Goal: Task Accomplishment & Management: Complete application form

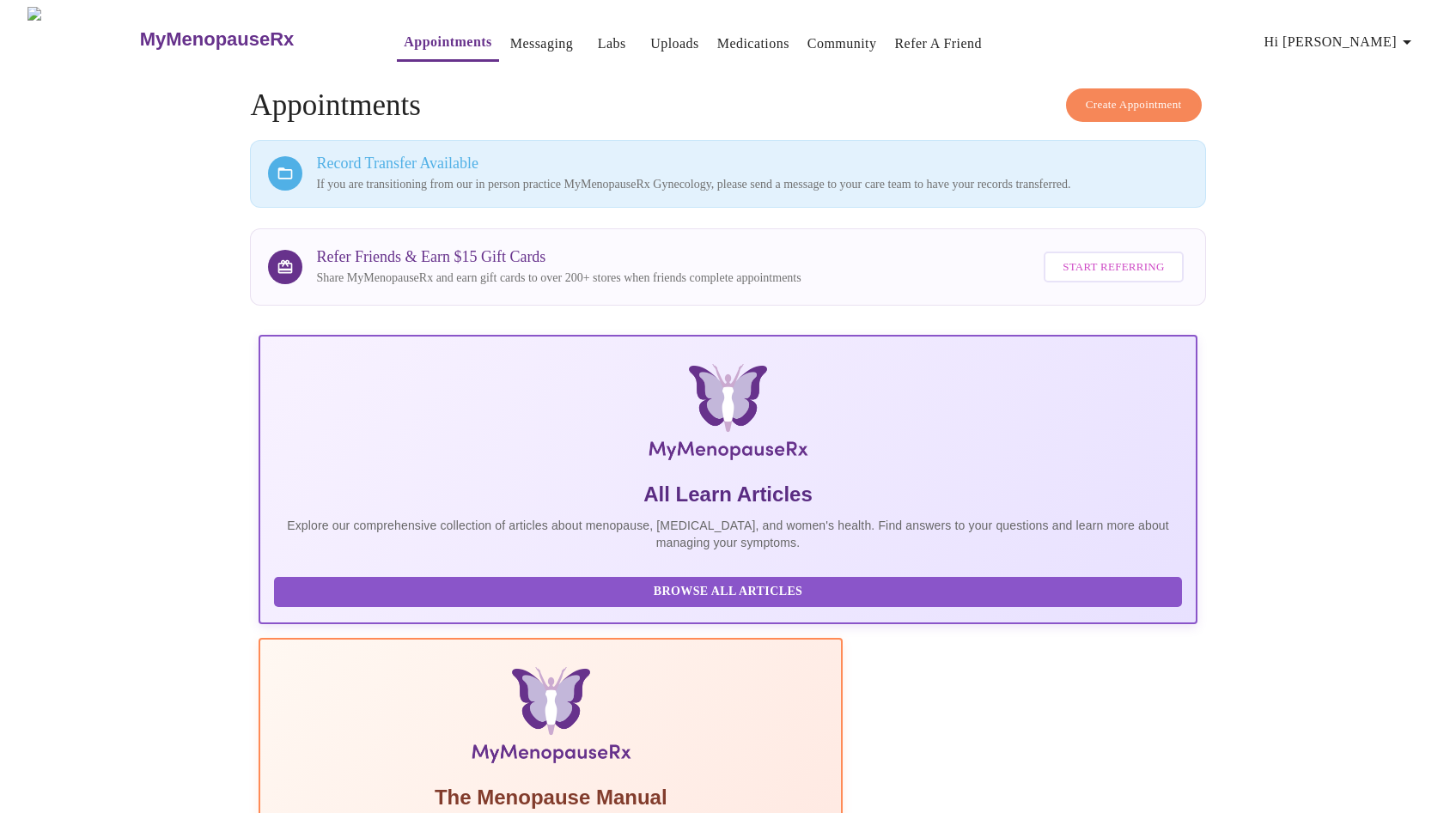
scroll to position [357, 0]
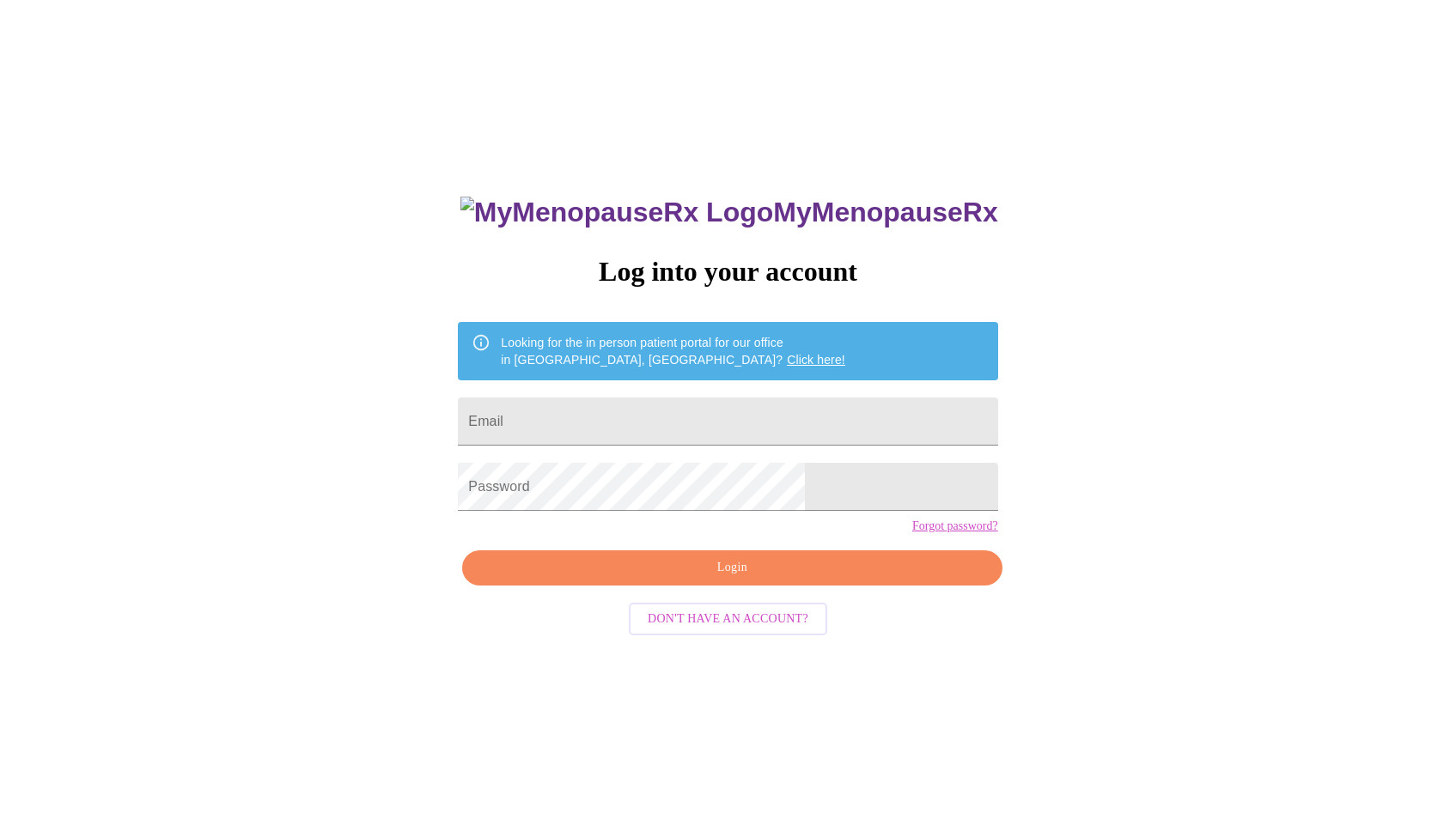
scroll to position [17, 0]
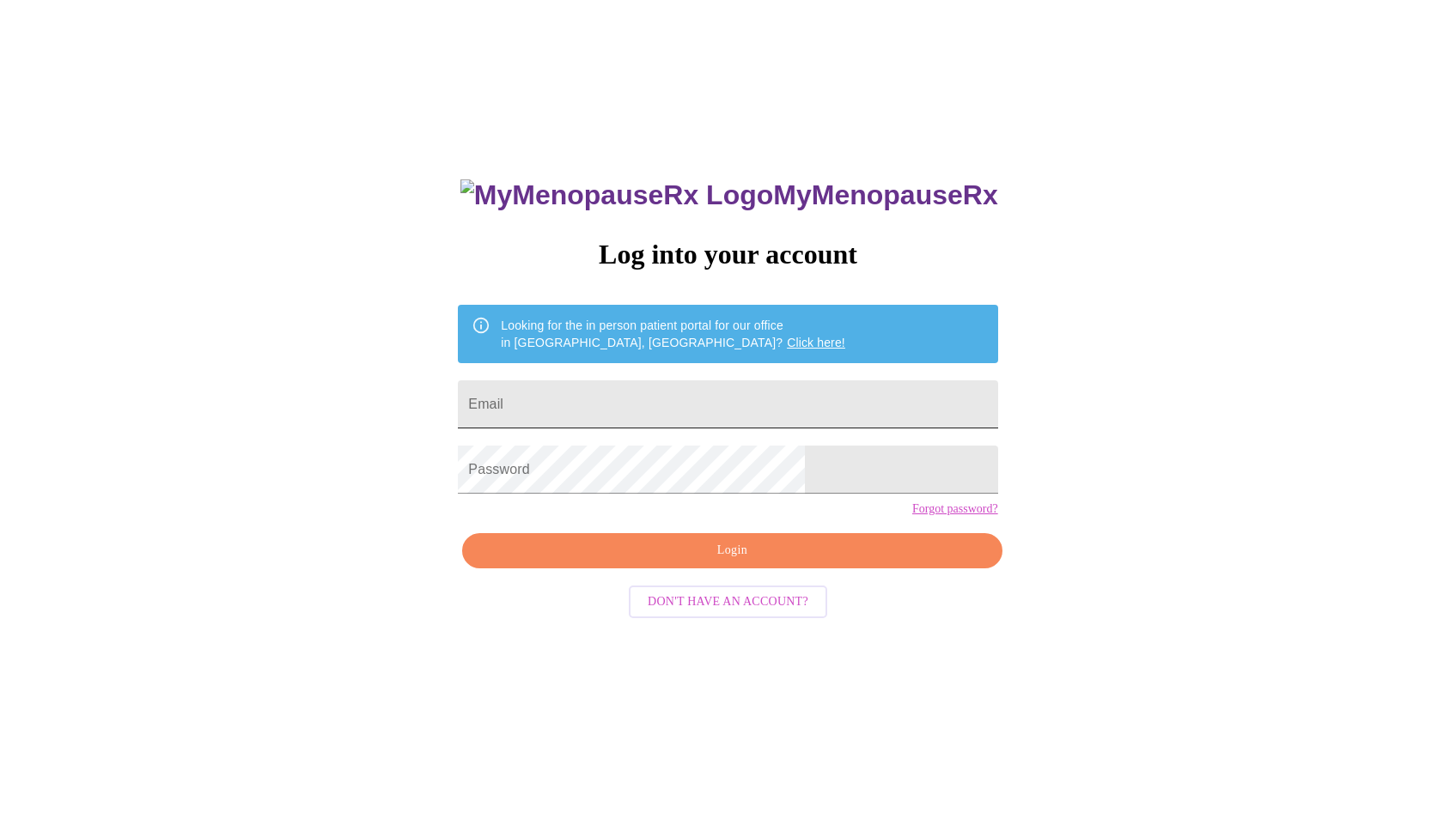
click at [724, 402] on input "Email" at bounding box center [728, 404] width 540 height 48
type input "[EMAIL_ADDRESS][DOMAIN_NAME]"
click at [732, 561] on span "Login" at bounding box center [731, 551] width 499 height 22
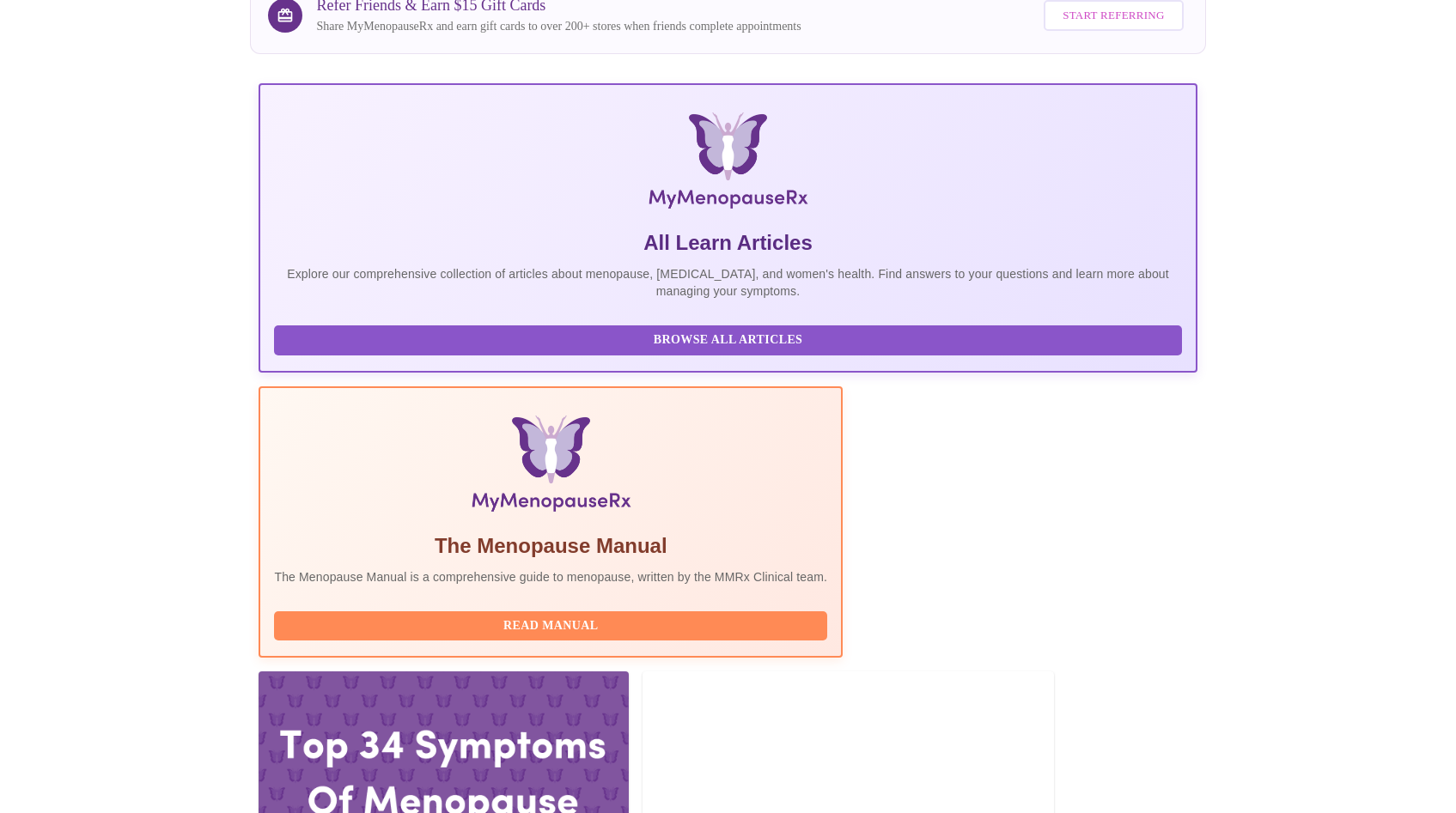
scroll to position [357, 0]
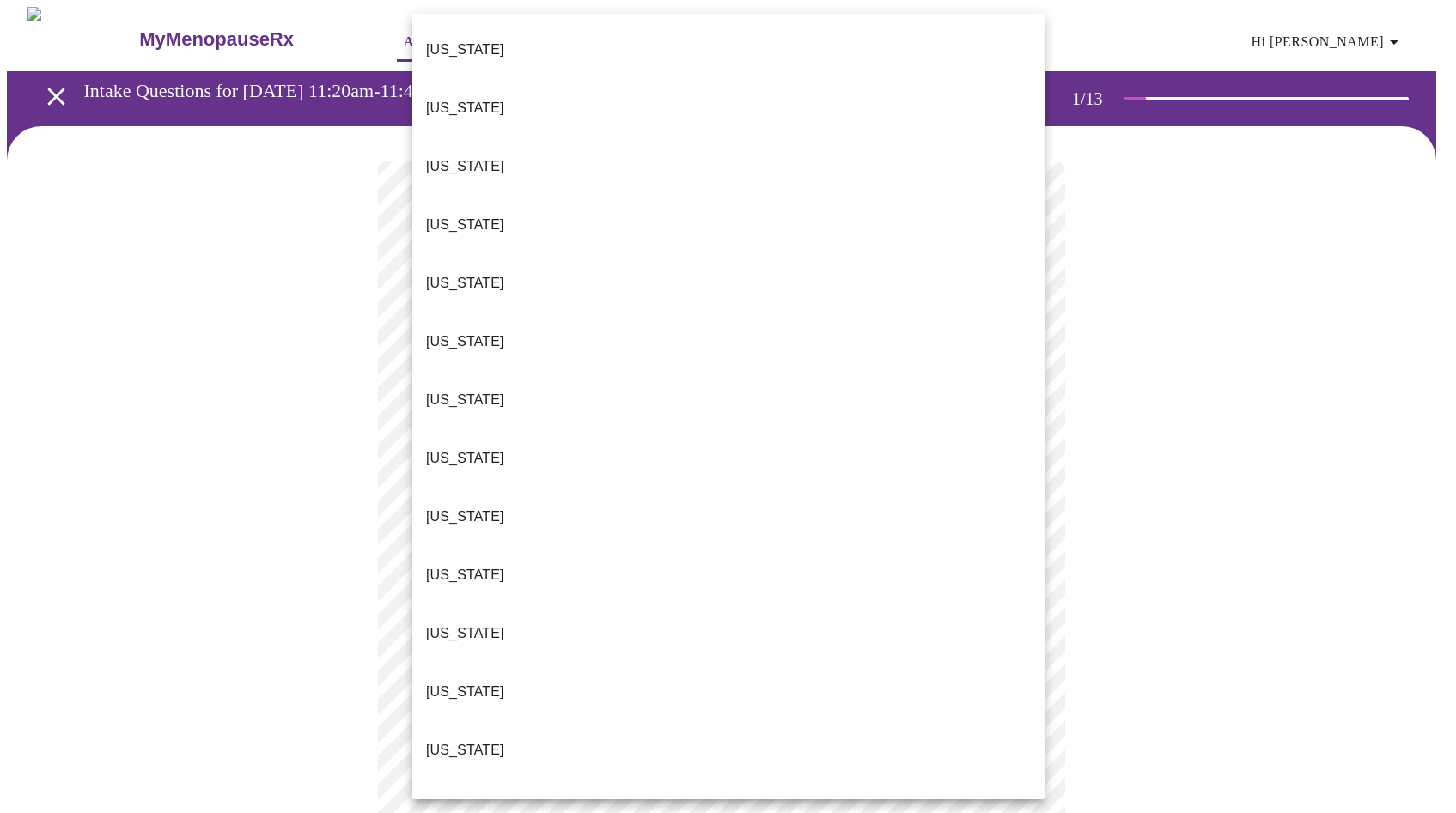
click at [858, 372] on body "MyMenopauseRx Appointments Messaging 1 Labs Uploads Medications Community Refer…" at bounding box center [728, 791] width 1442 height 1569
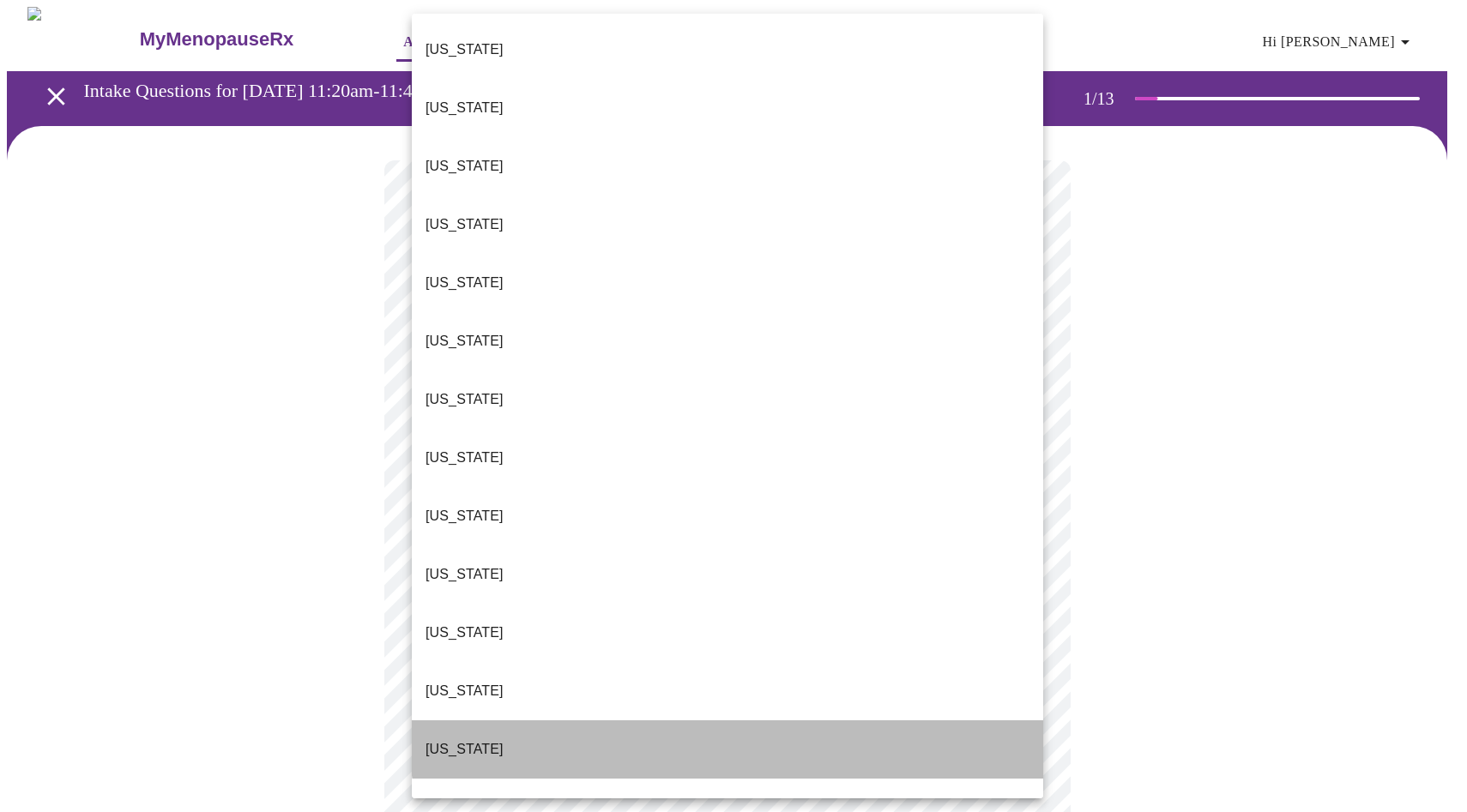
click at [812, 721] on li "[US_STATE]" at bounding box center [727, 749] width 631 height 58
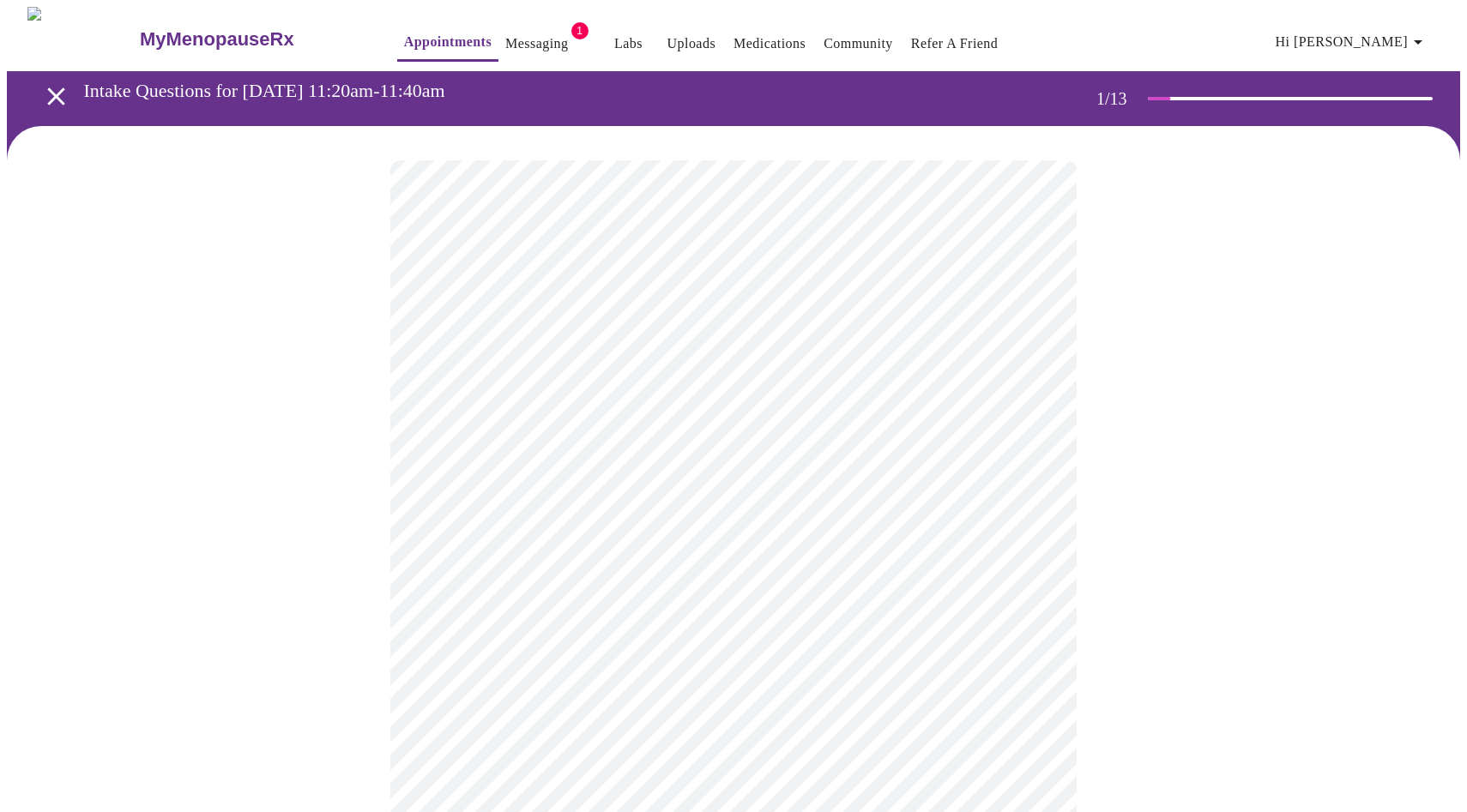
click at [686, 496] on body "MyMenopauseRx Appointments Messaging 1 Labs Uploads Medications Community Refer…" at bounding box center [734, 785] width 1454 height 1557
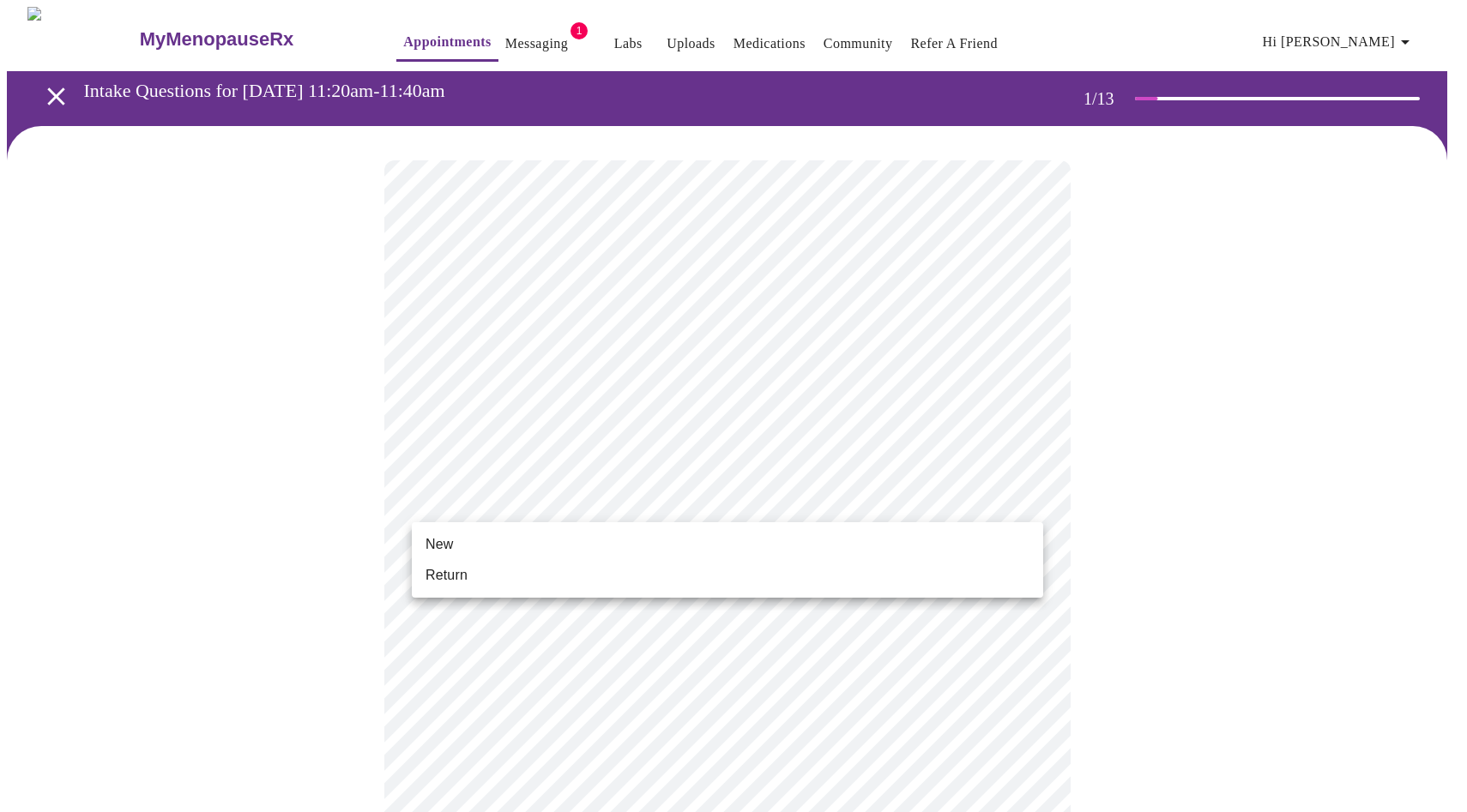
click at [680, 534] on li "New" at bounding box center [727, 544] width 631 height 30
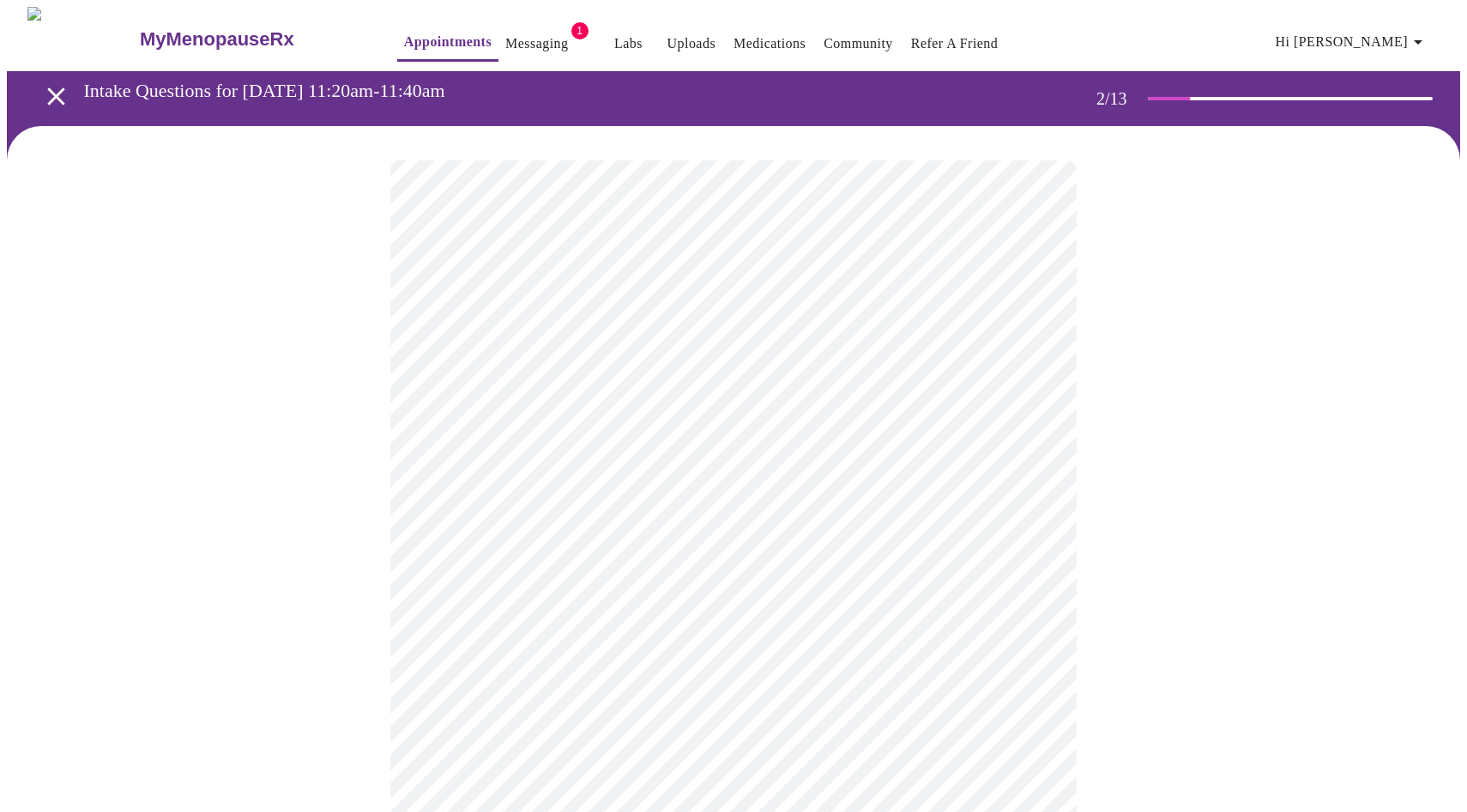
click at [778, 359] on body "MyMenopauseRx Appointments Messaging 1 Labs Uploads Medications Community Refer…" at bounding box center [734, 522] width 1454 height 1030
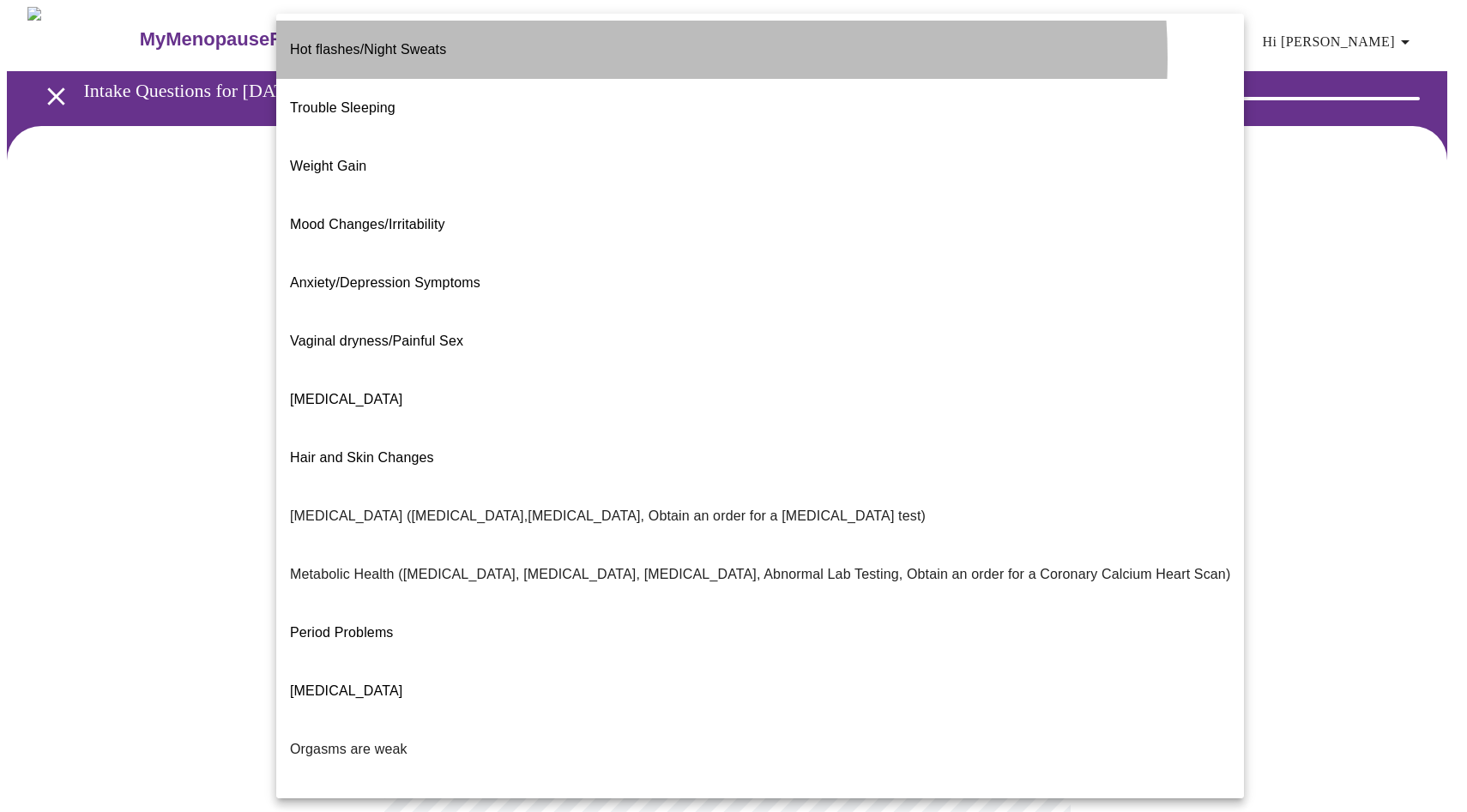
click at [640, 57] on li "Hot flashes/Night Sweats" at bounding box center [759, 49] width 967 height 58
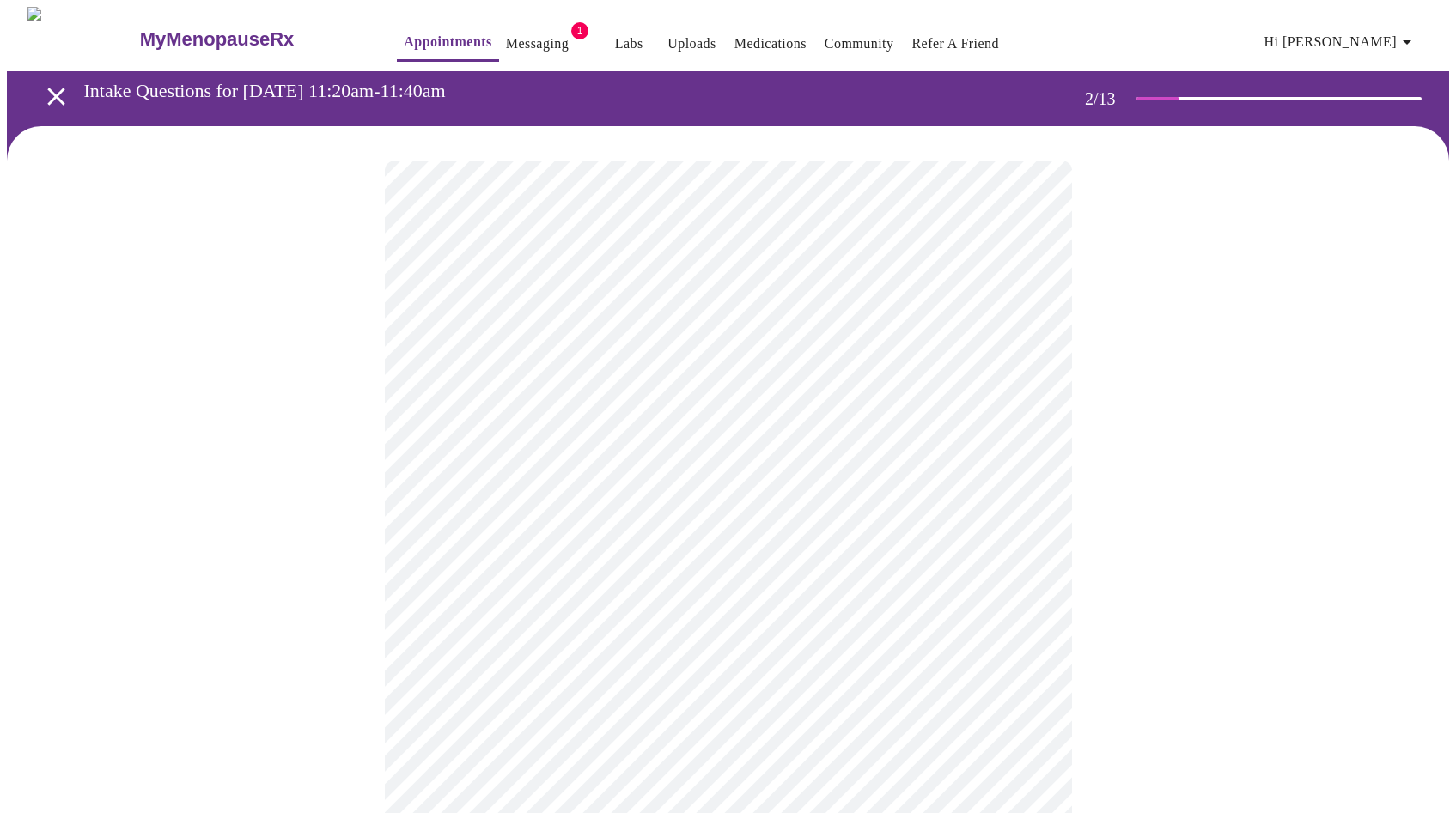
click at [1266, 483] on div at bounding box center [728, 577] width 1442 height 903
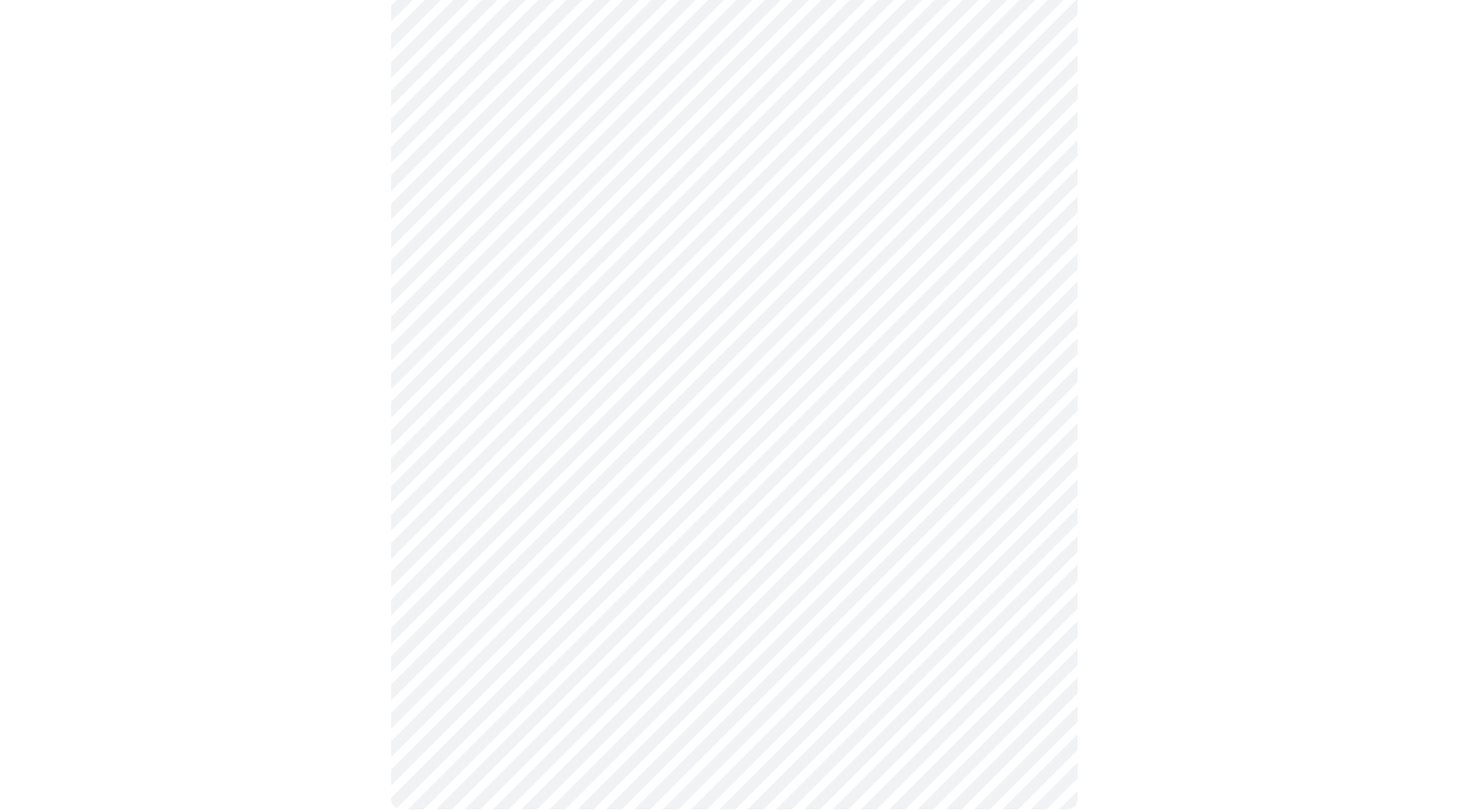
scroll to position [208, 0]
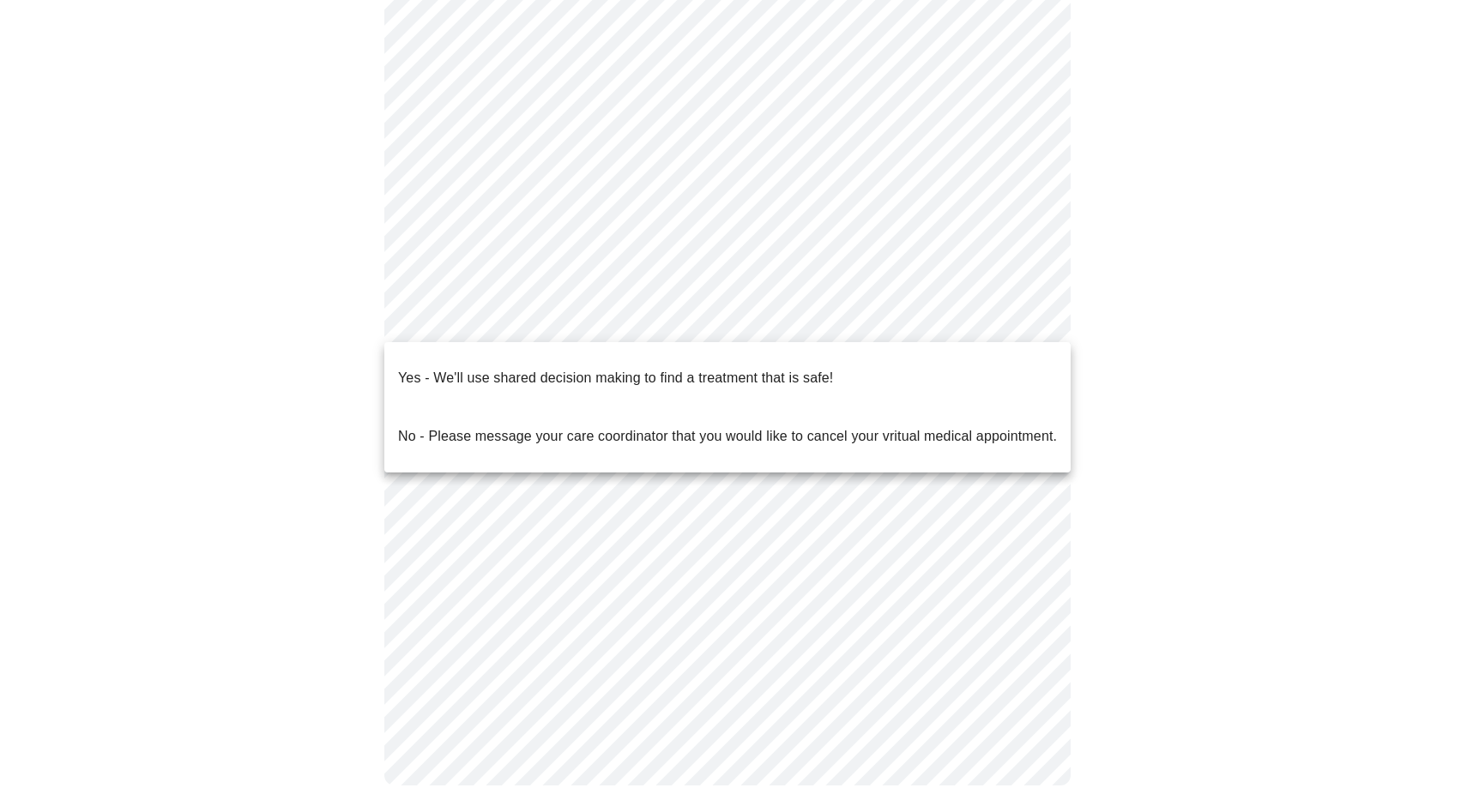
click at [855, 326] on body "MyMenopauseRx Appointments Messaging 1 Labs Uploads Medications Community Refer…" at bounding box center [734, 310] width 1454 height 1021
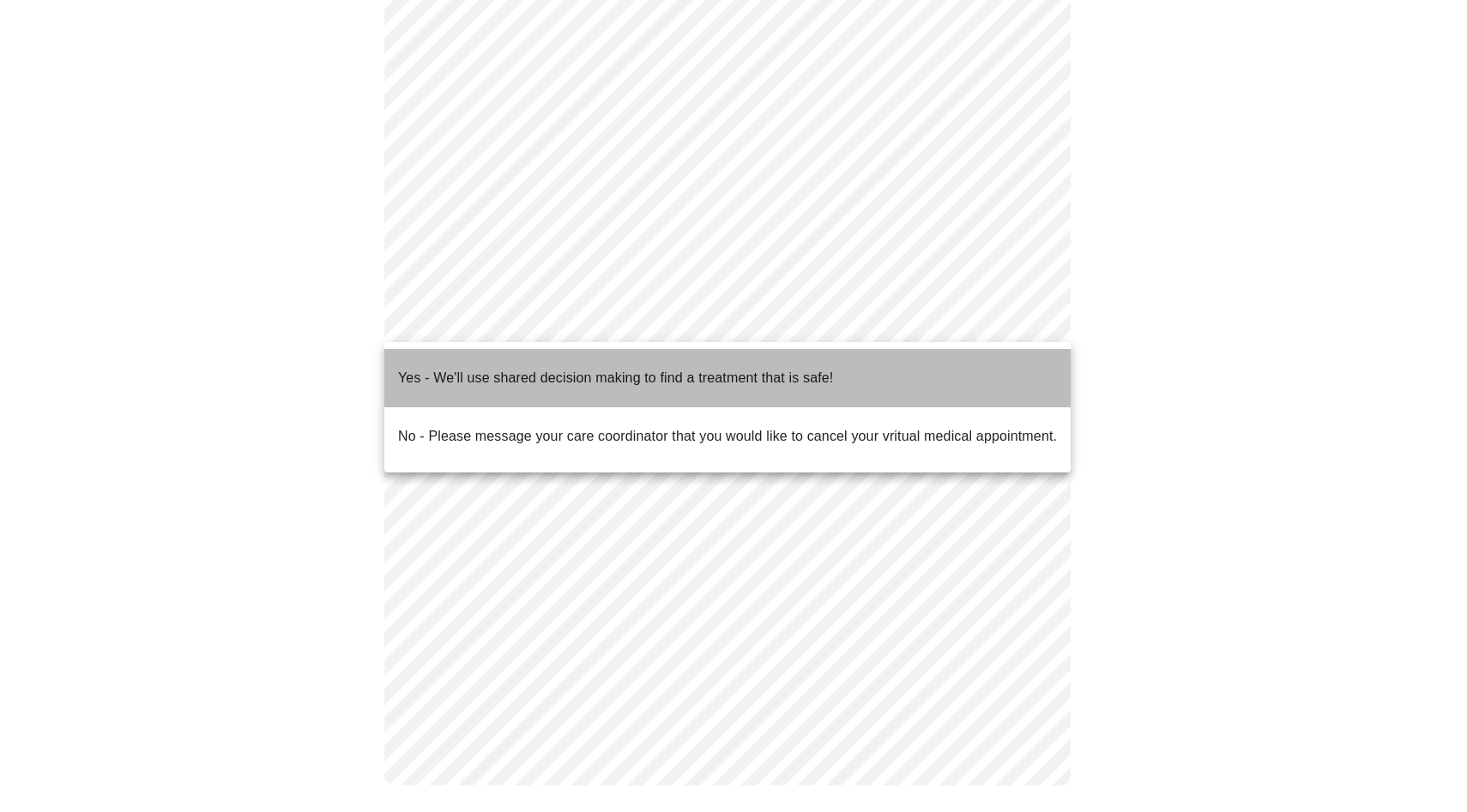
click at [824, 374] on p "Yes - We'll use shared decision making to find a treatment that is safe!" at bounding box center [615, 378] width 435 height 21
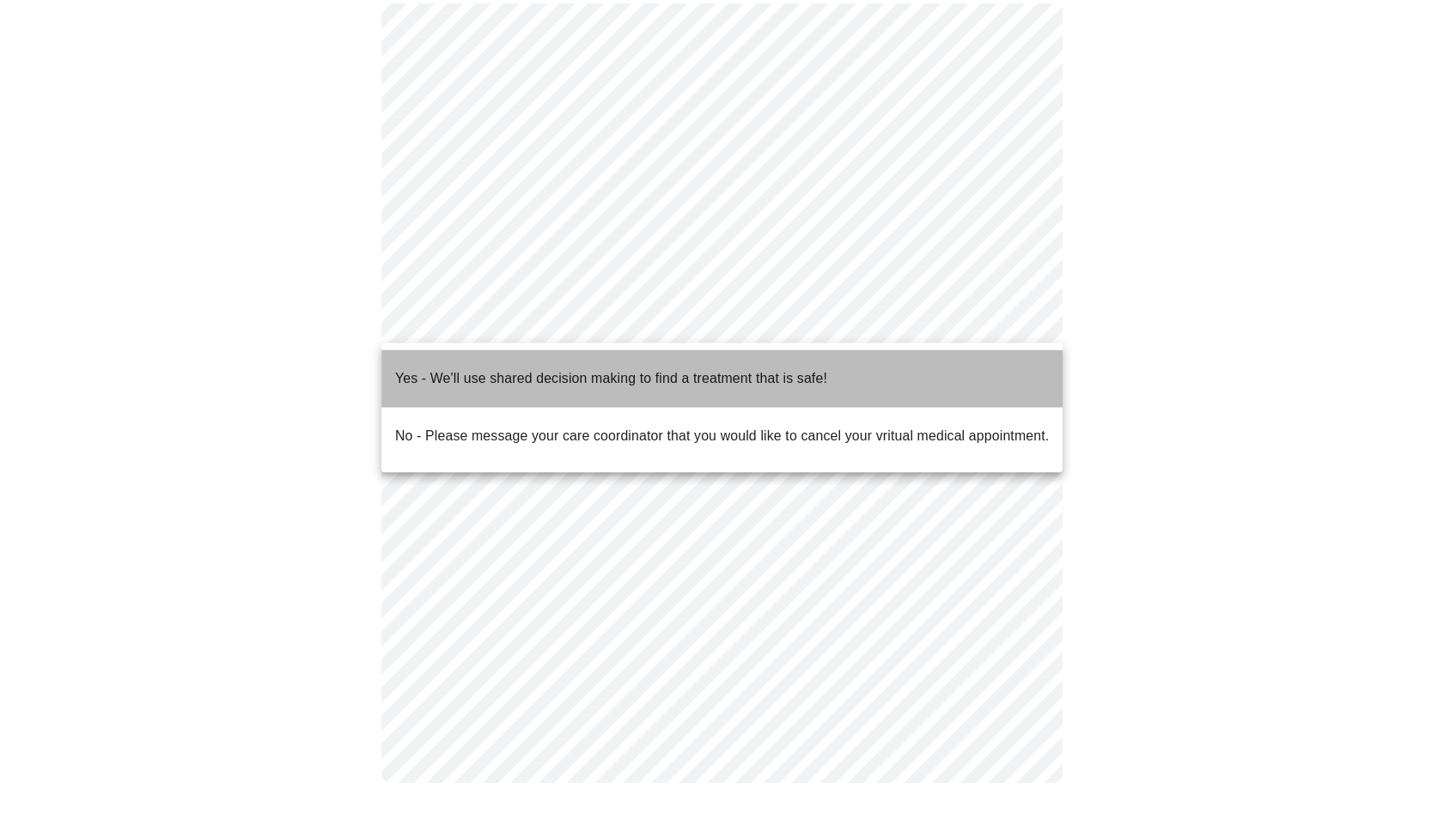
scroll to position [197, 0]
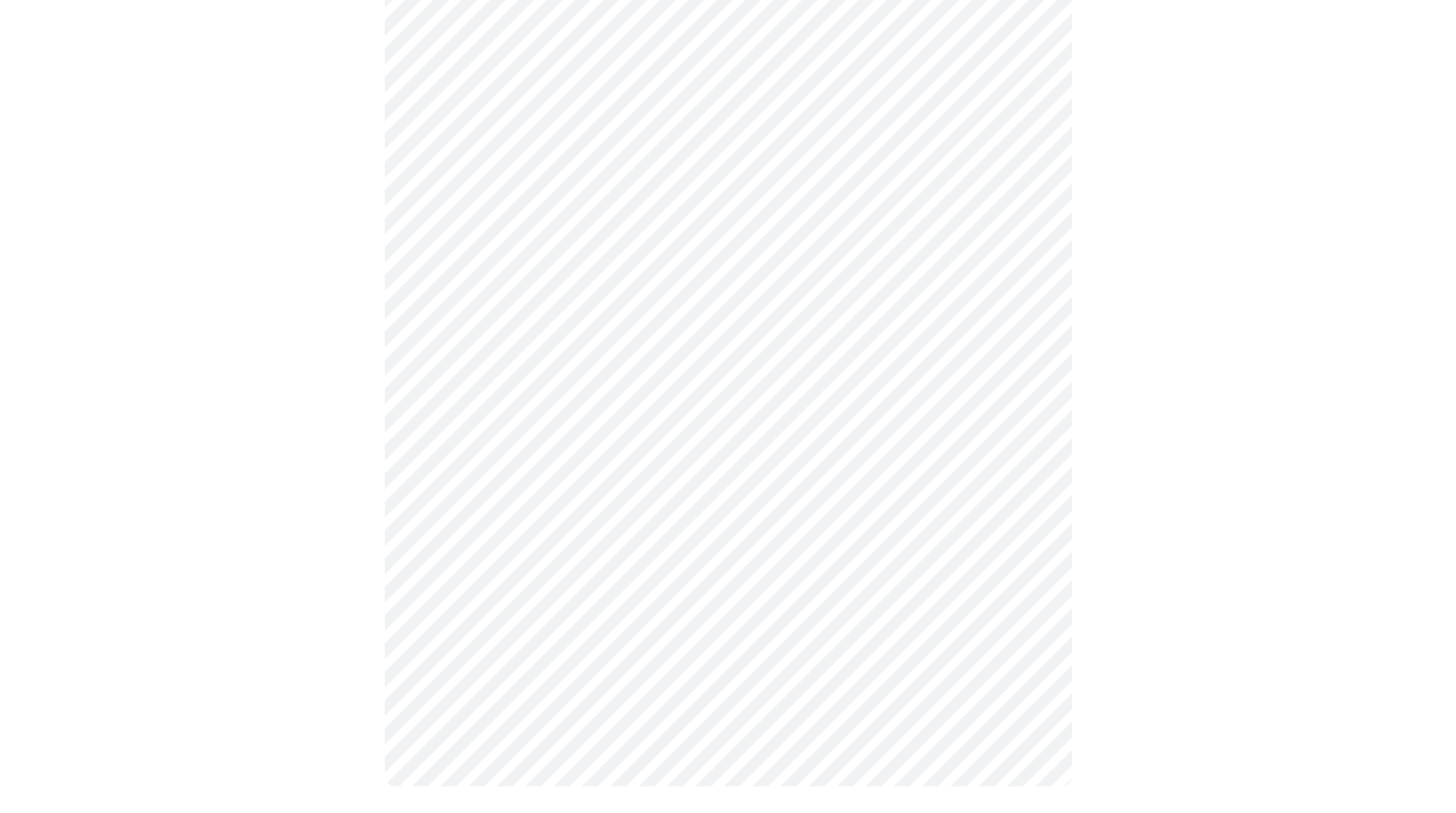
click at [1213, 506] on div at bounding box center [728, 374] width 1442 height 892
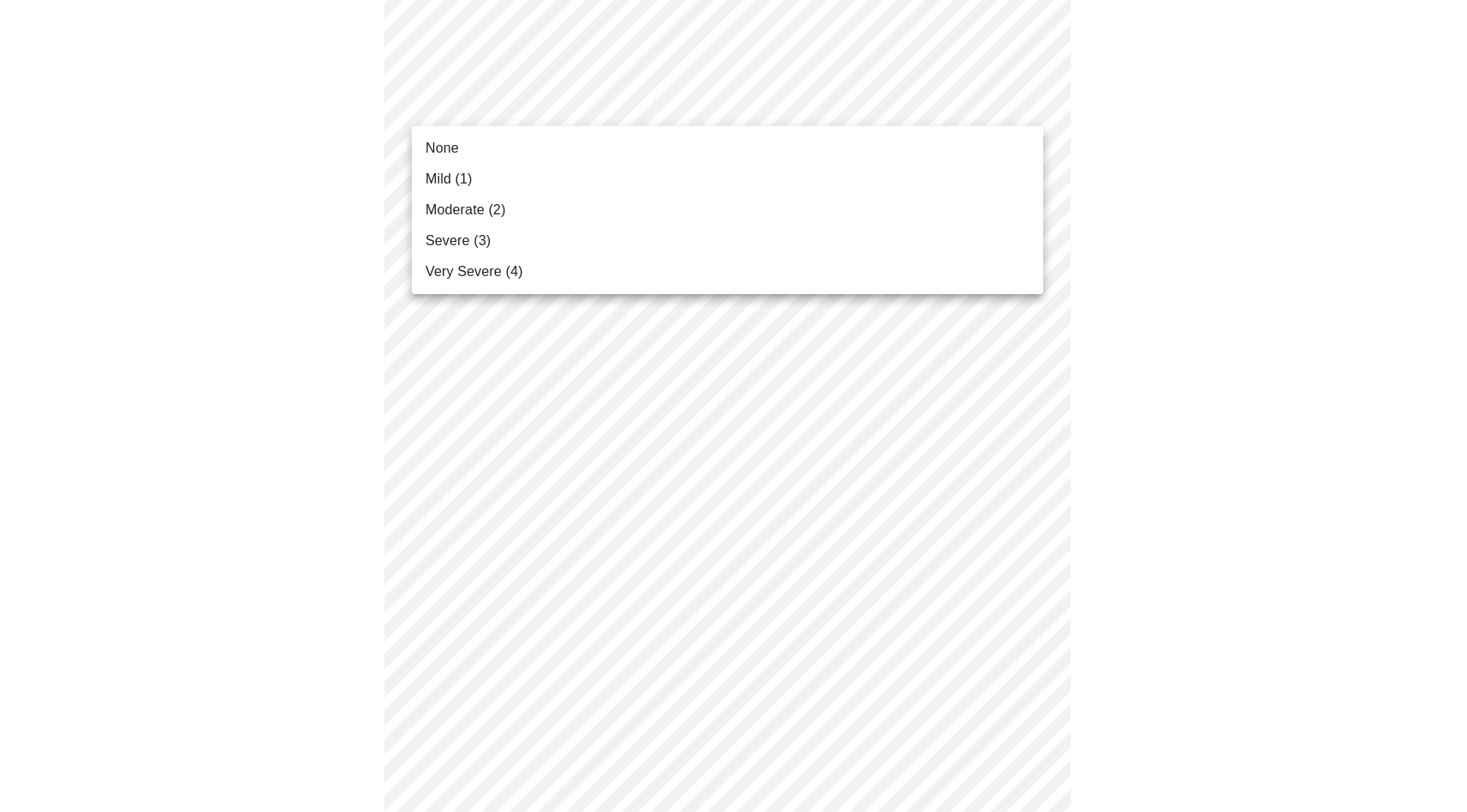
click at [723, 248] on li "Severe (3)" at bounding box center [727, 241] width 631 height 30
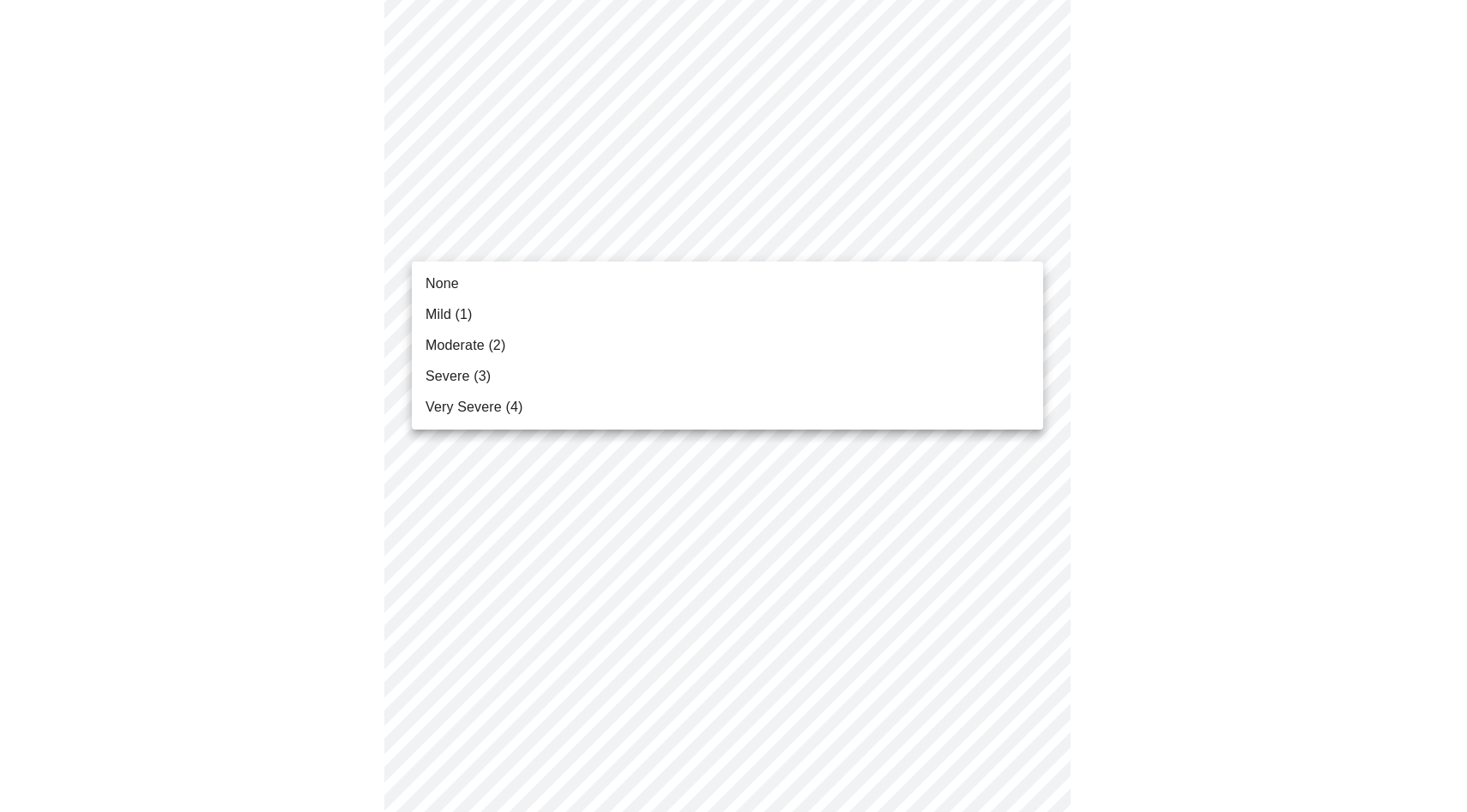
click at [658, 305] on li "Mild (1)" at bounding box center [727, 314] width 631 height 30
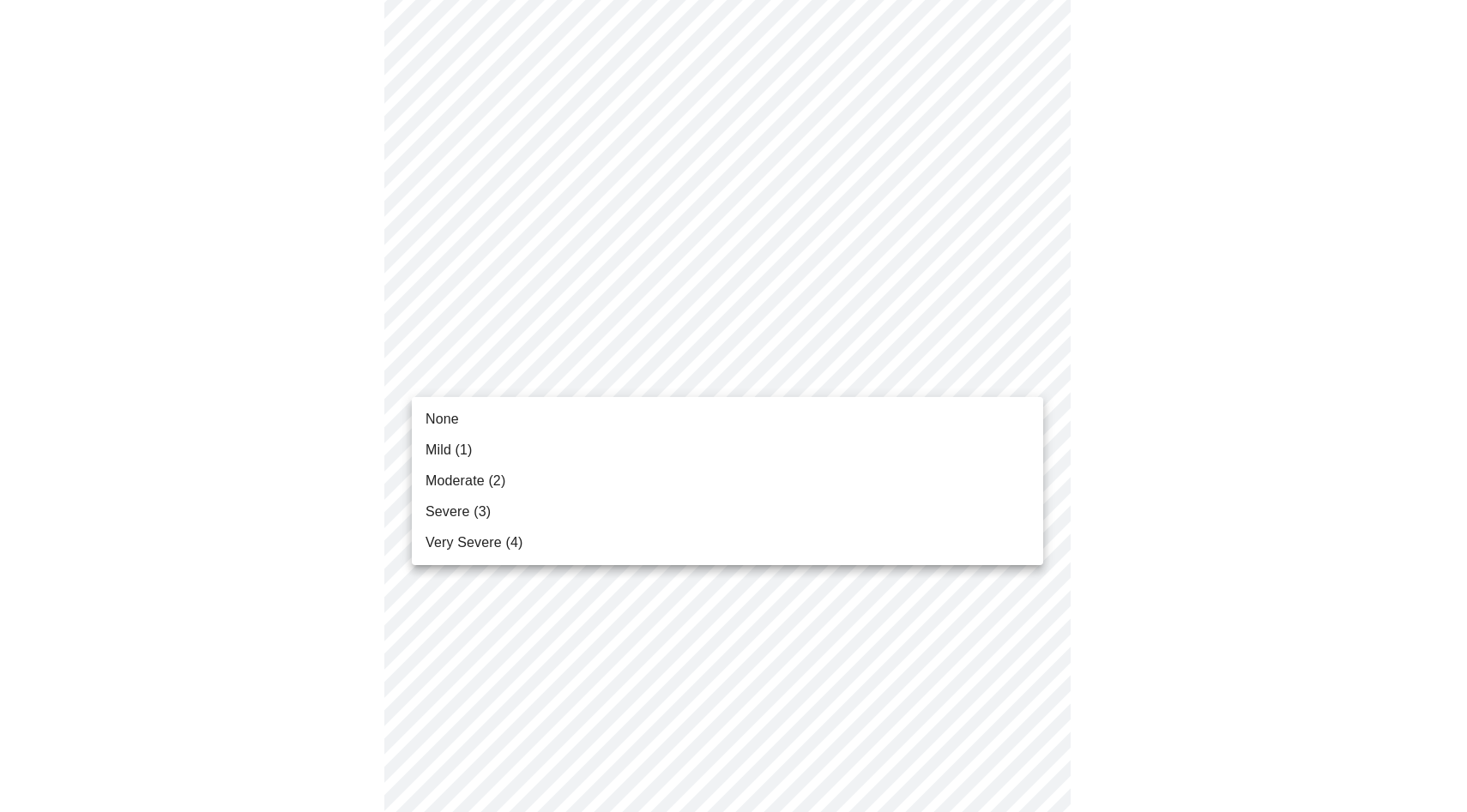
click at [650, 483] on li "Moderate (2)" at bounding box center [727, 481] width 631 height 30
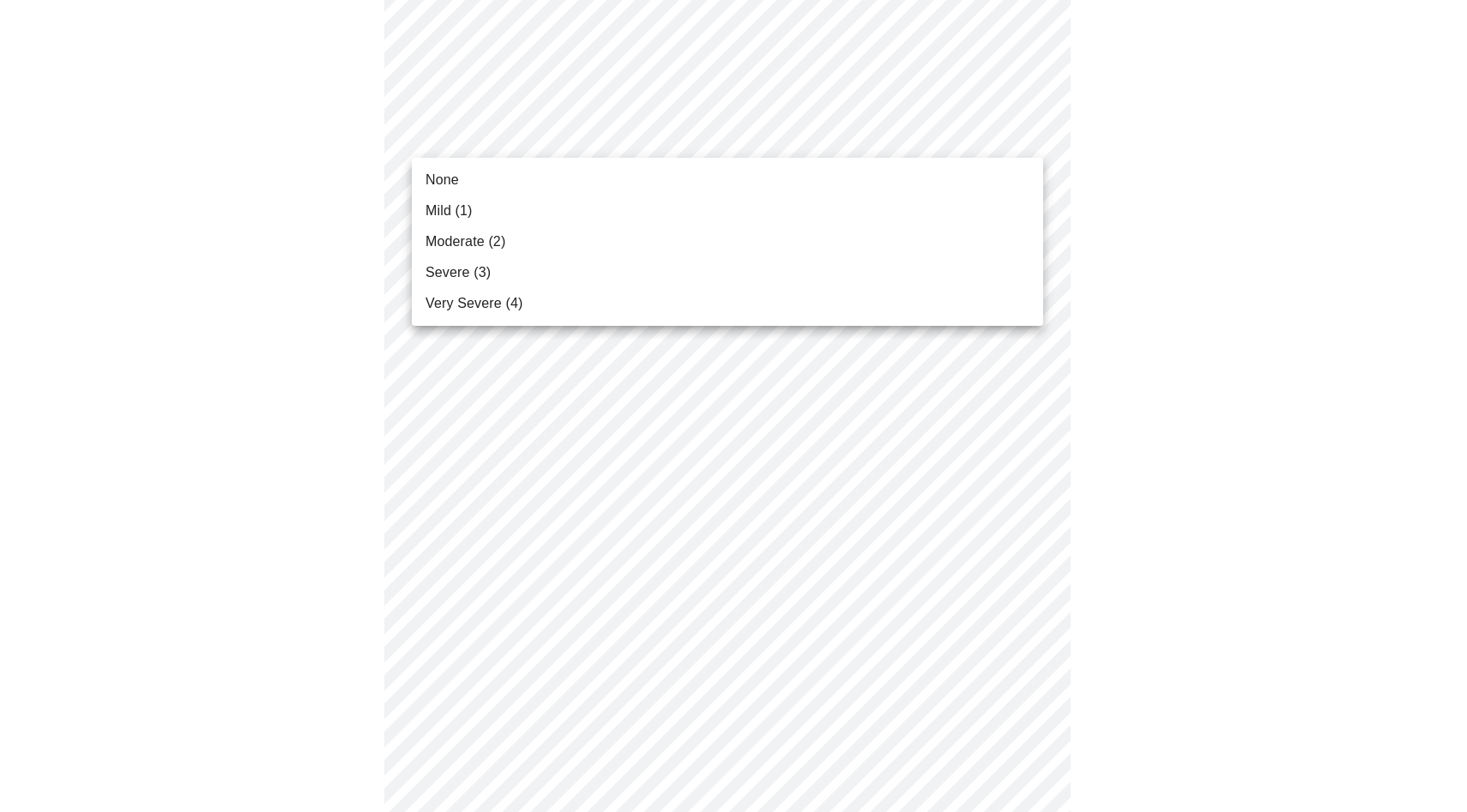
click at [720, 133] on body "MyMenopauseRx Appointments Messaging 1 Labs Uploads Medications Community Refer…" at bounding box center [734, 466] width 1454 height 2209
click at [704, 244] on li "Moderate (2)" at bounding box center [727, 242] width 631 height 30
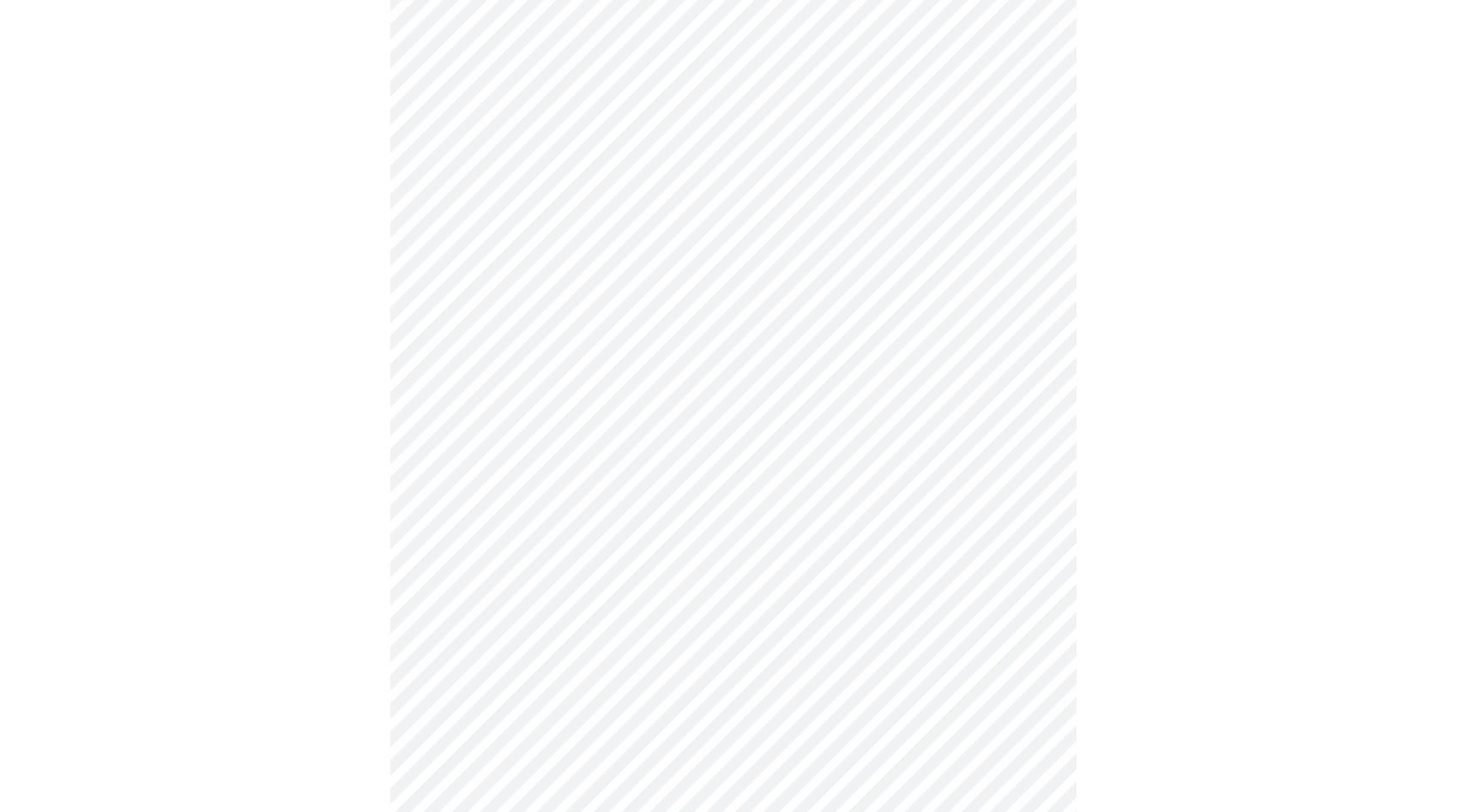
click at [704, 244] on body "MyMenopauseRx Appointments Messaging 1 Labs Uploads Medications Community Refer…" at bounding box center [734, 453] width 1454 height 2185
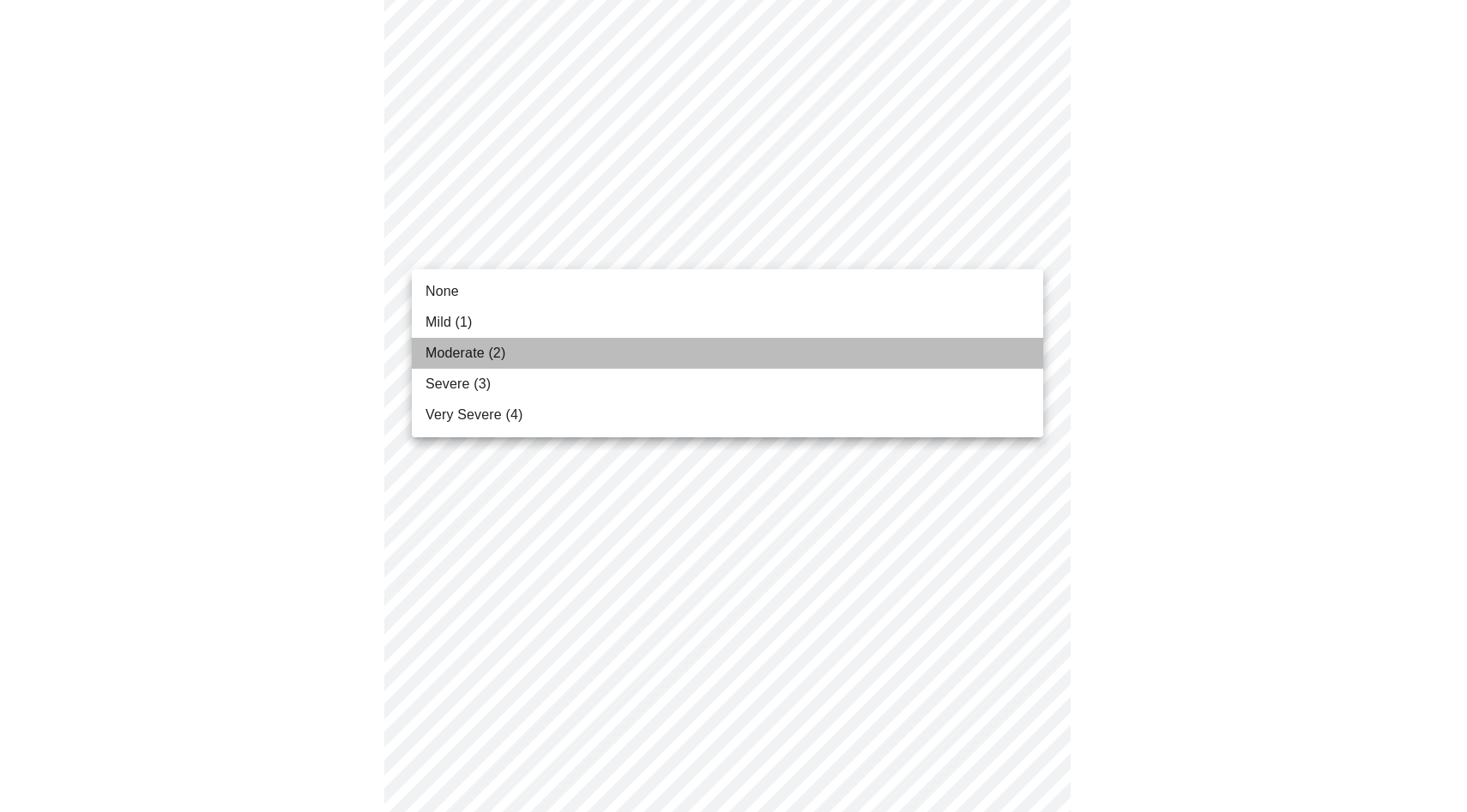
click at [703, 343] on li "Moderate (2)" at bounding box center [727, 353] width 631 height 30
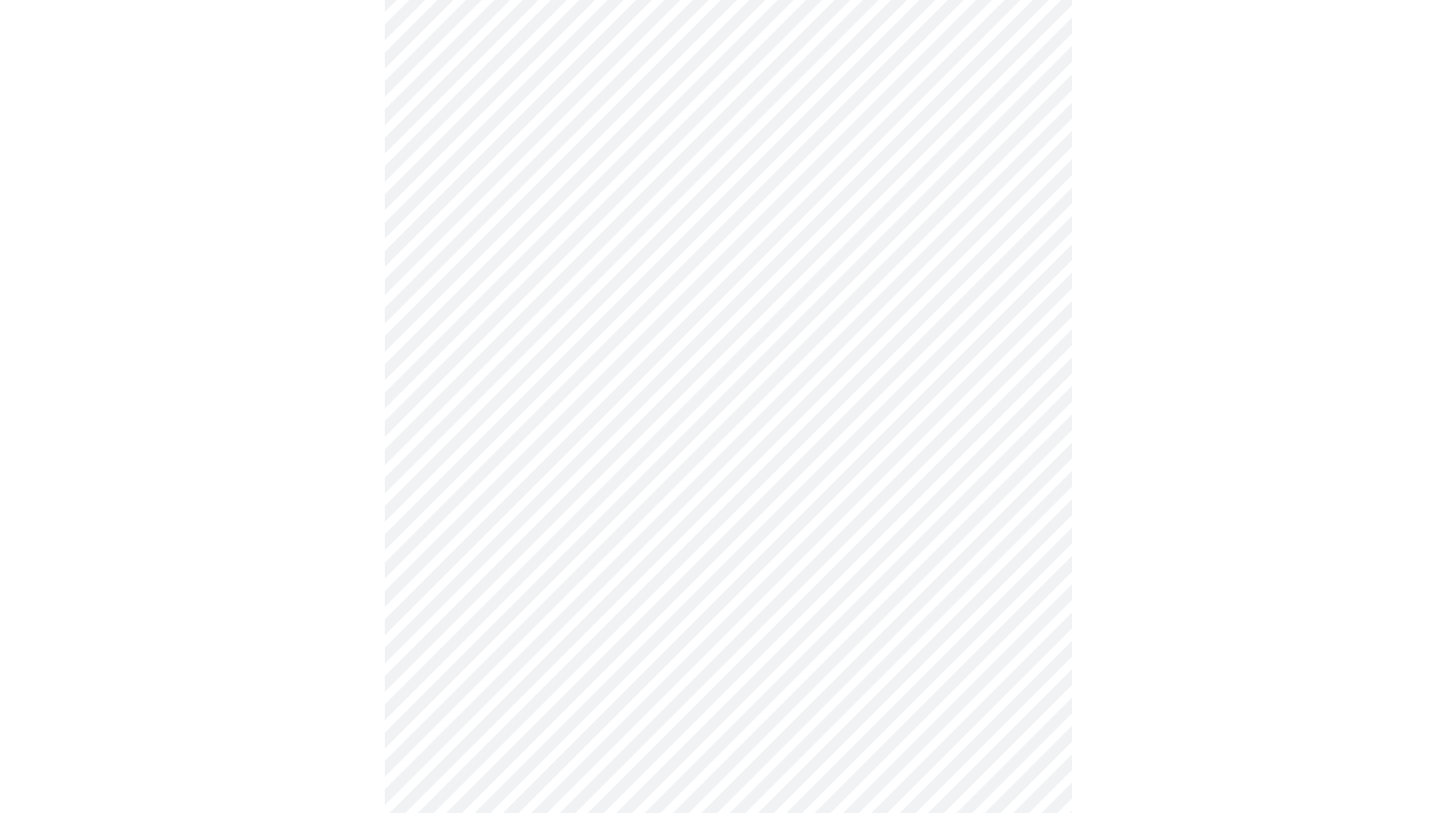
click at [697, 367] on body "MyMenopauseRx Appointments Messaging 1 Labs Uploads Medications Community Refer…" at bounding box center [728, 442] width 1442 height 2164
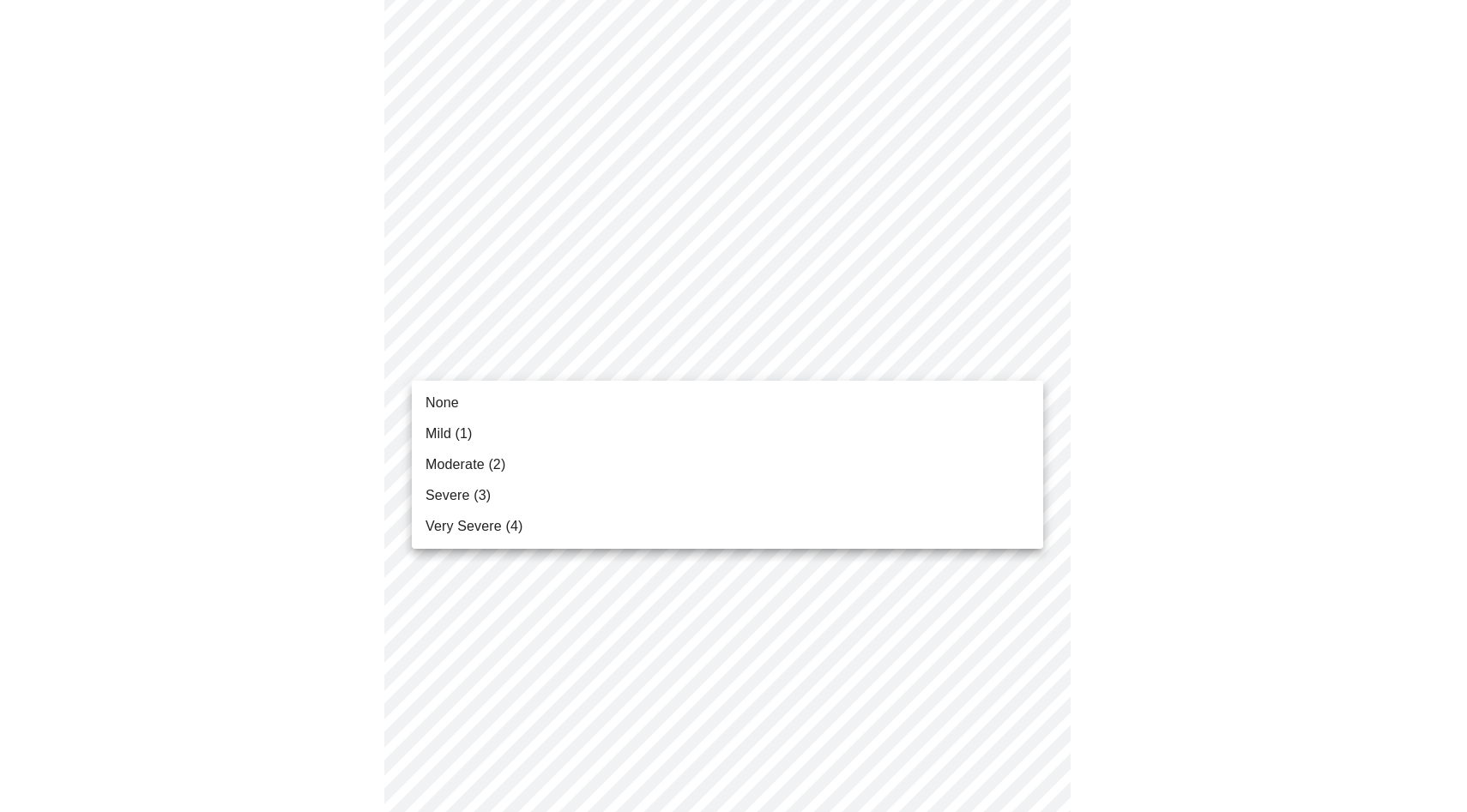
click at [682, 462] on li "Moderate (2)" at bounding box center [727, 465] width 631 height 30
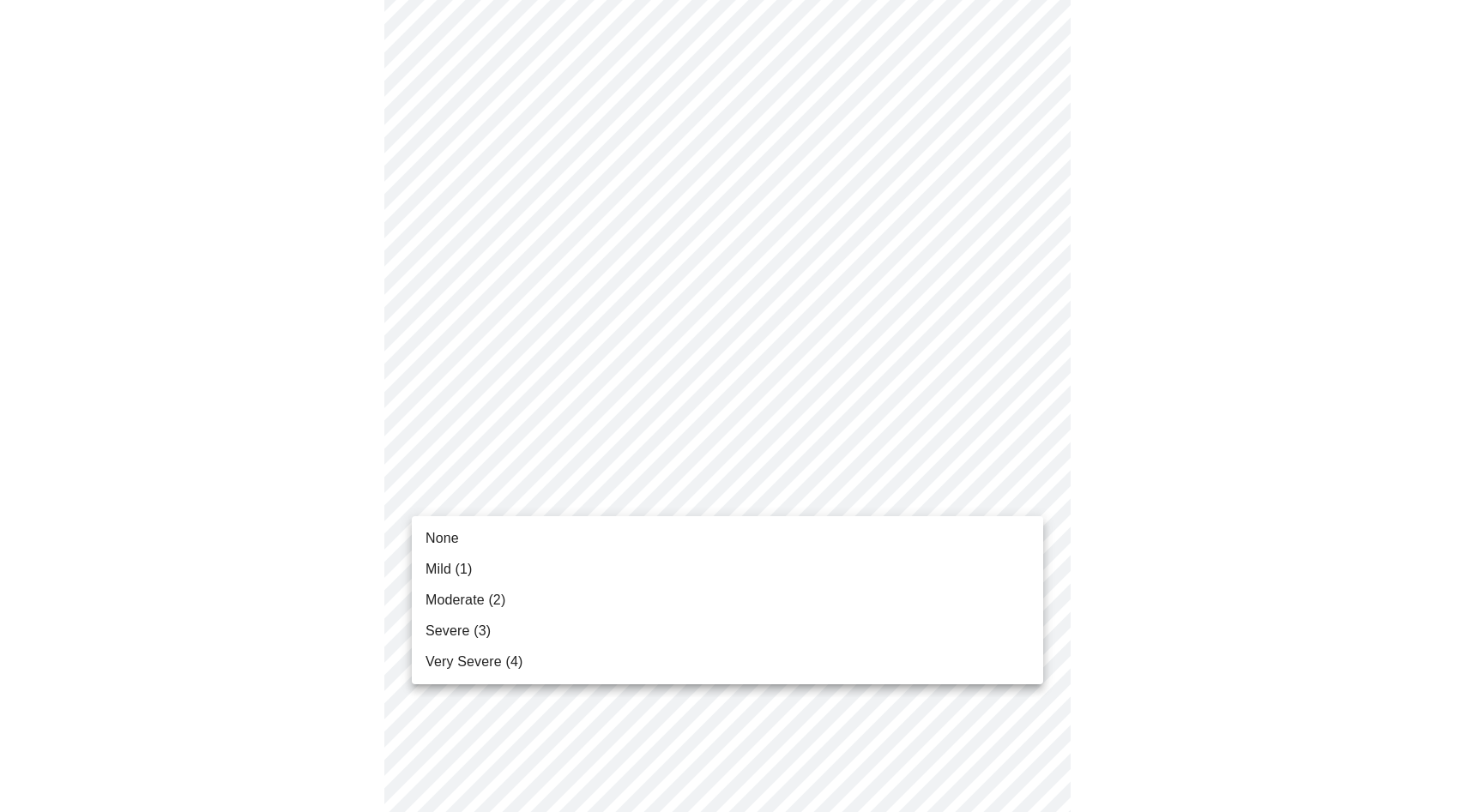
click at [676, 502] on body "MyMenopauseRx Appointments Messaging 1 Labs Uploads Medications Community Refer…" at bounding box center [734, 429] width 1454 height 2137
click at [677, 566] on li "Mild (1)" at bounding box center [727, 569] width 631 height 30
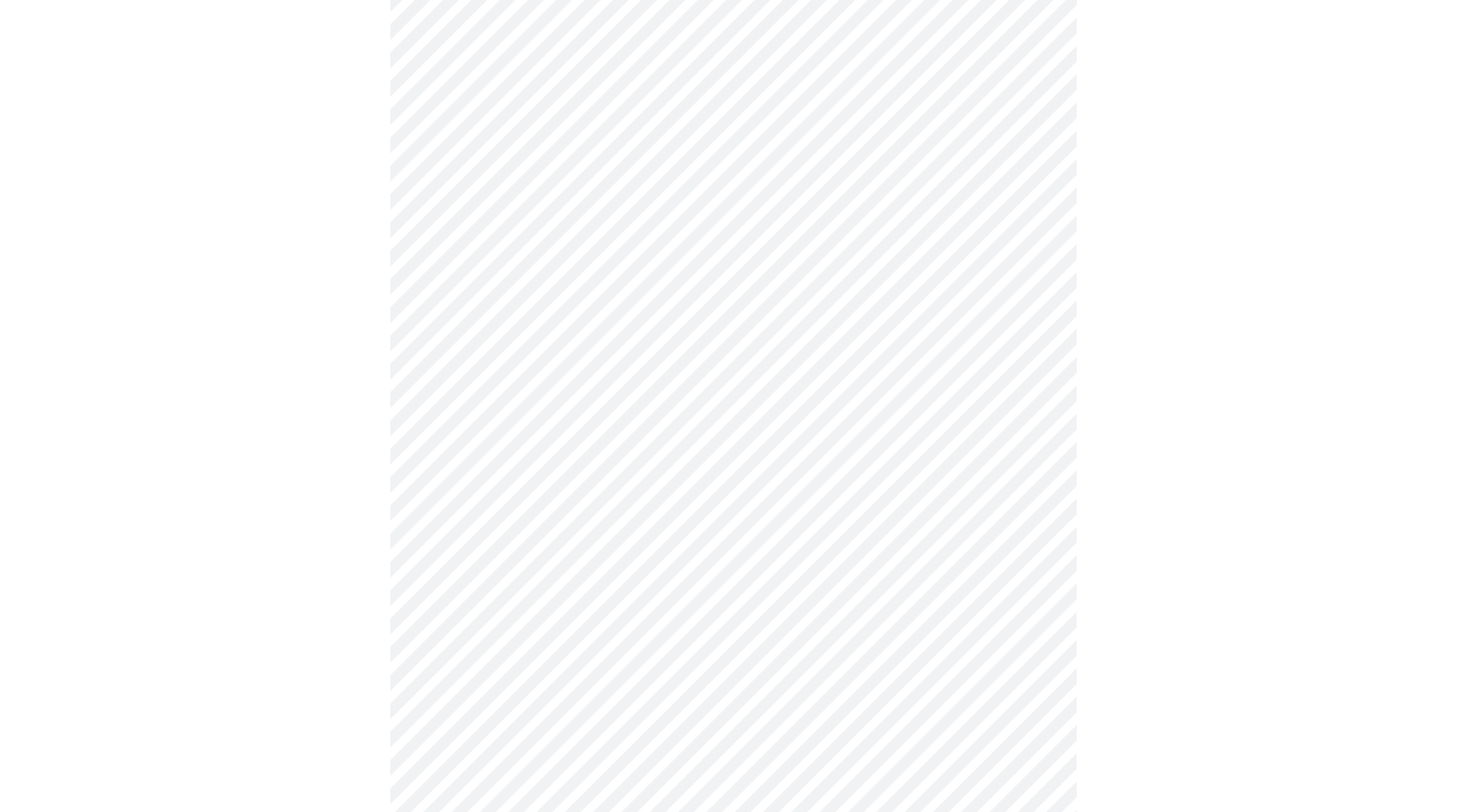
click at [648, 500] on body "MyMenopauseRx Appointments Messaging 1 Labs Uploads Medications Community Refer…" at bounding box center [734, 417] width 1454 height 2113
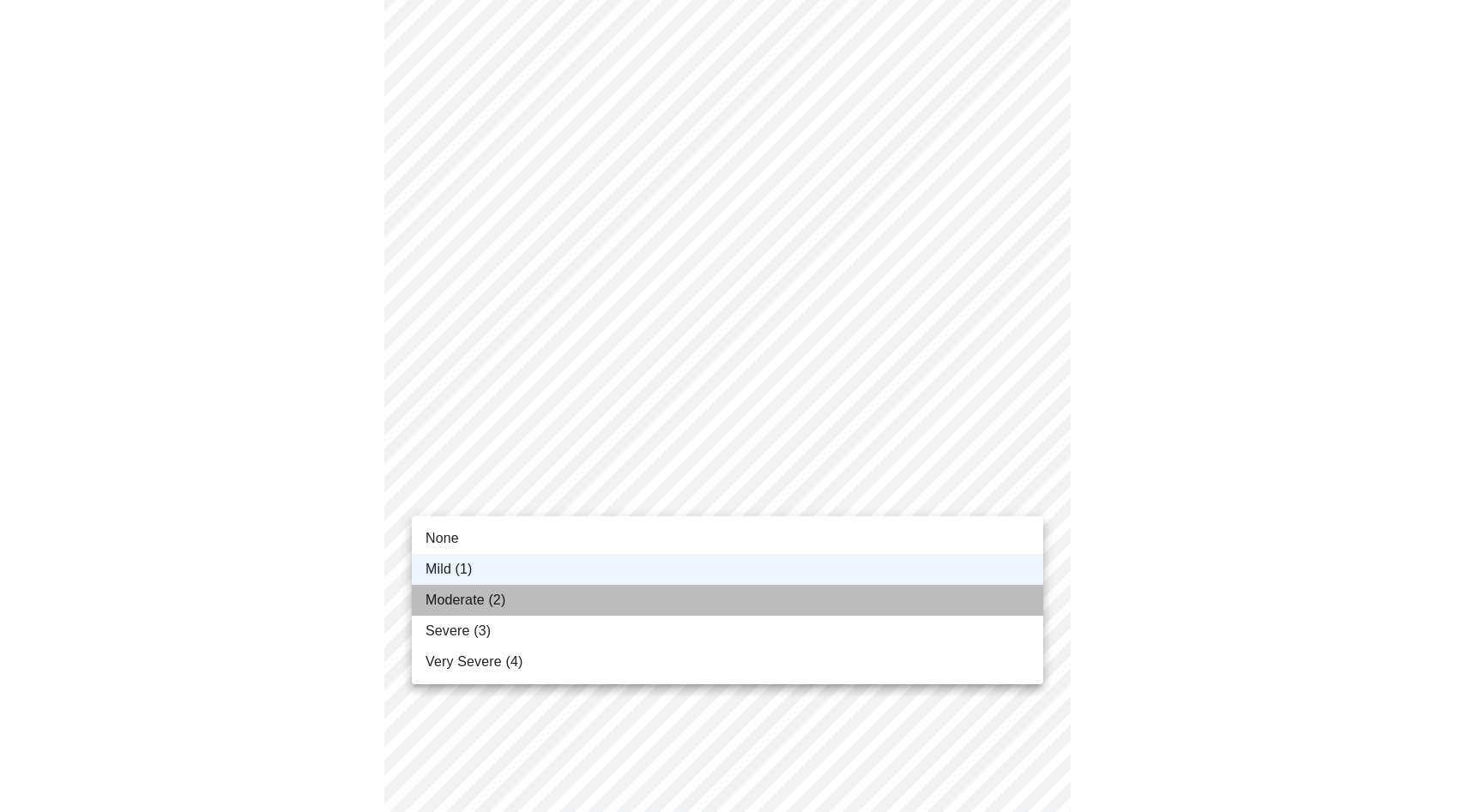
click at [654, 594] on li "Moderate (2)" at bounding box center [727, 600] width 631 height 30
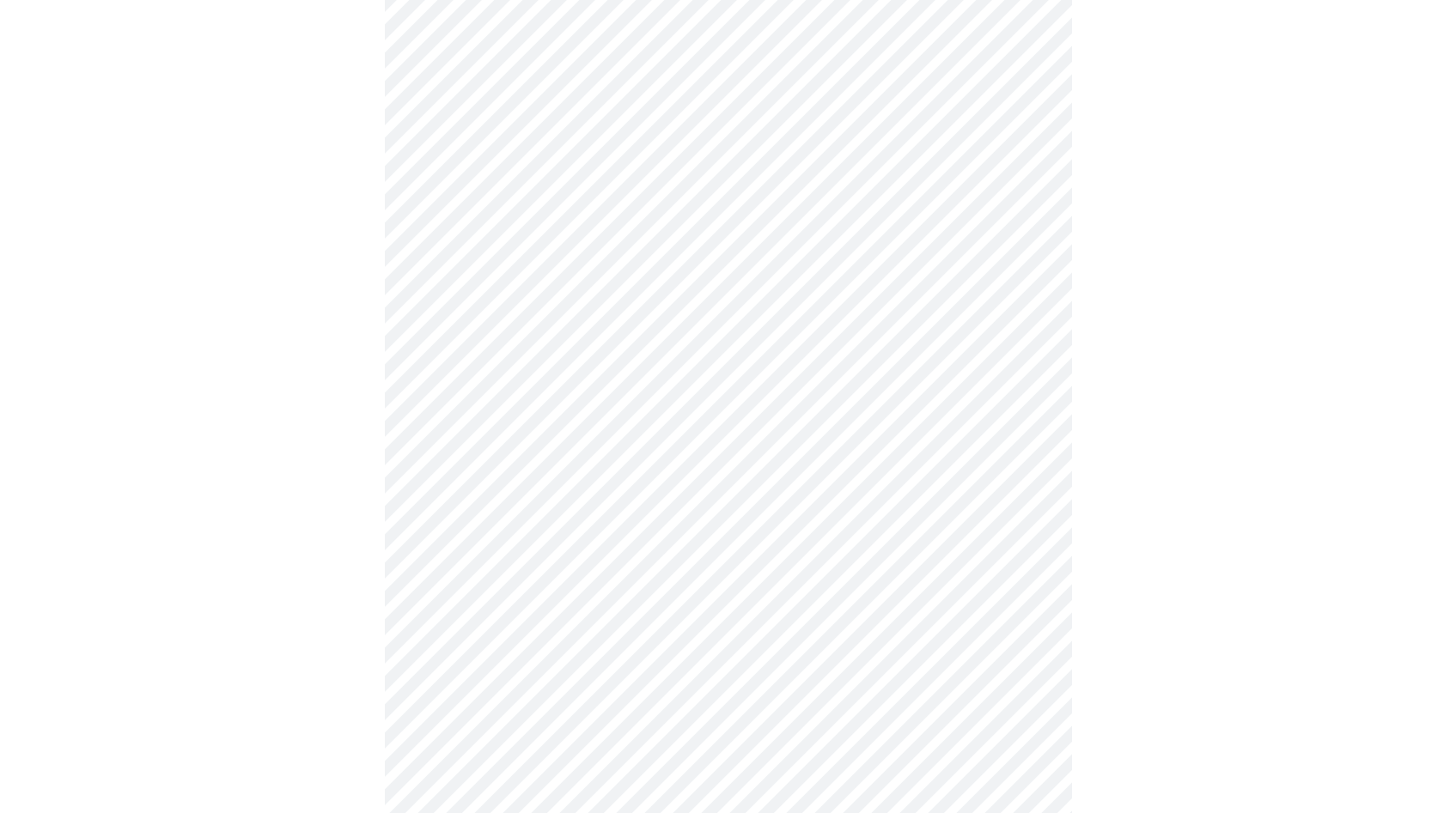
click at [1209, 502] on div at bounding box center [728, 478] width 1442 height 1996
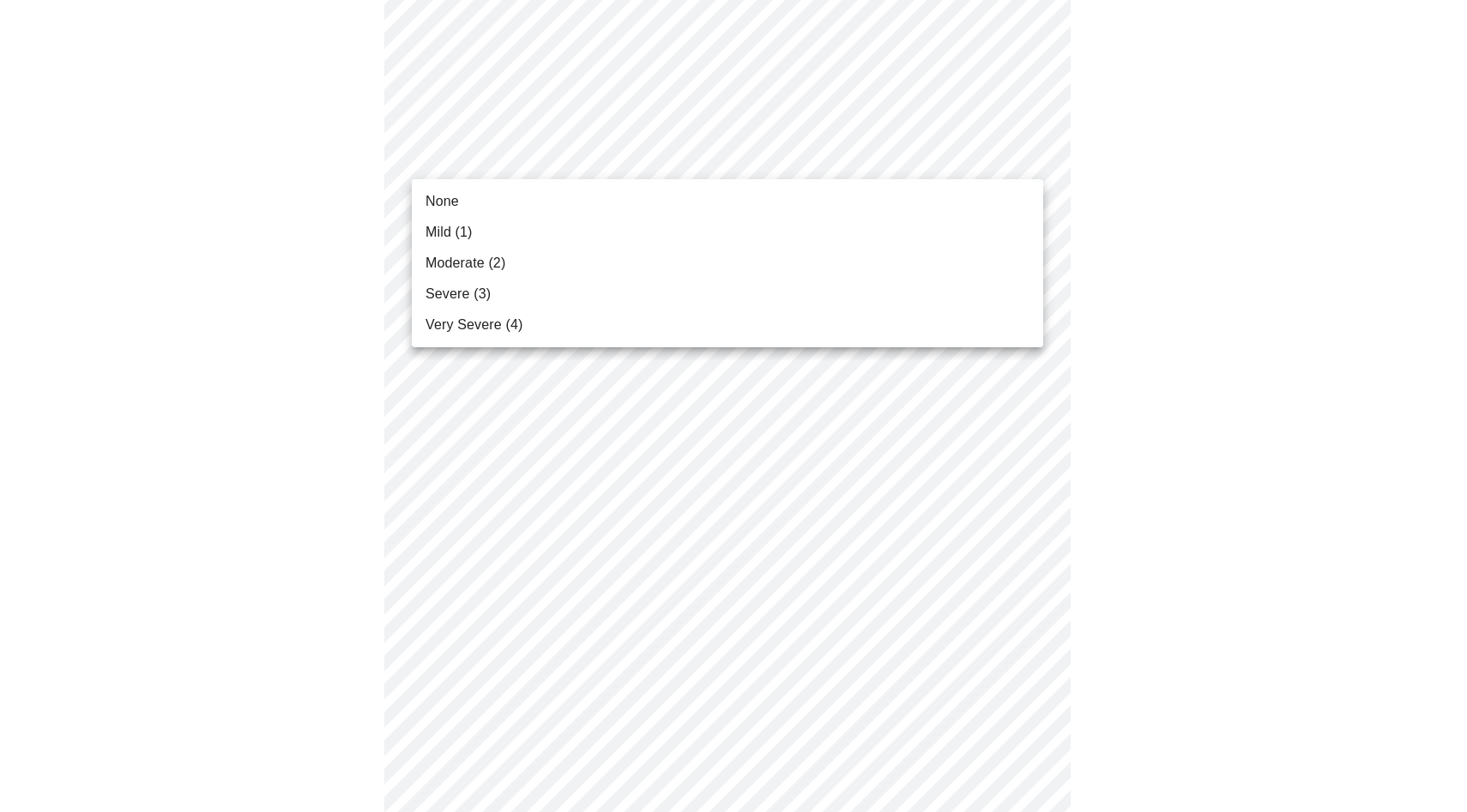
click at [834, 225] on li "Mild (1)" at bounding box center [727, 232] width 631 height 30
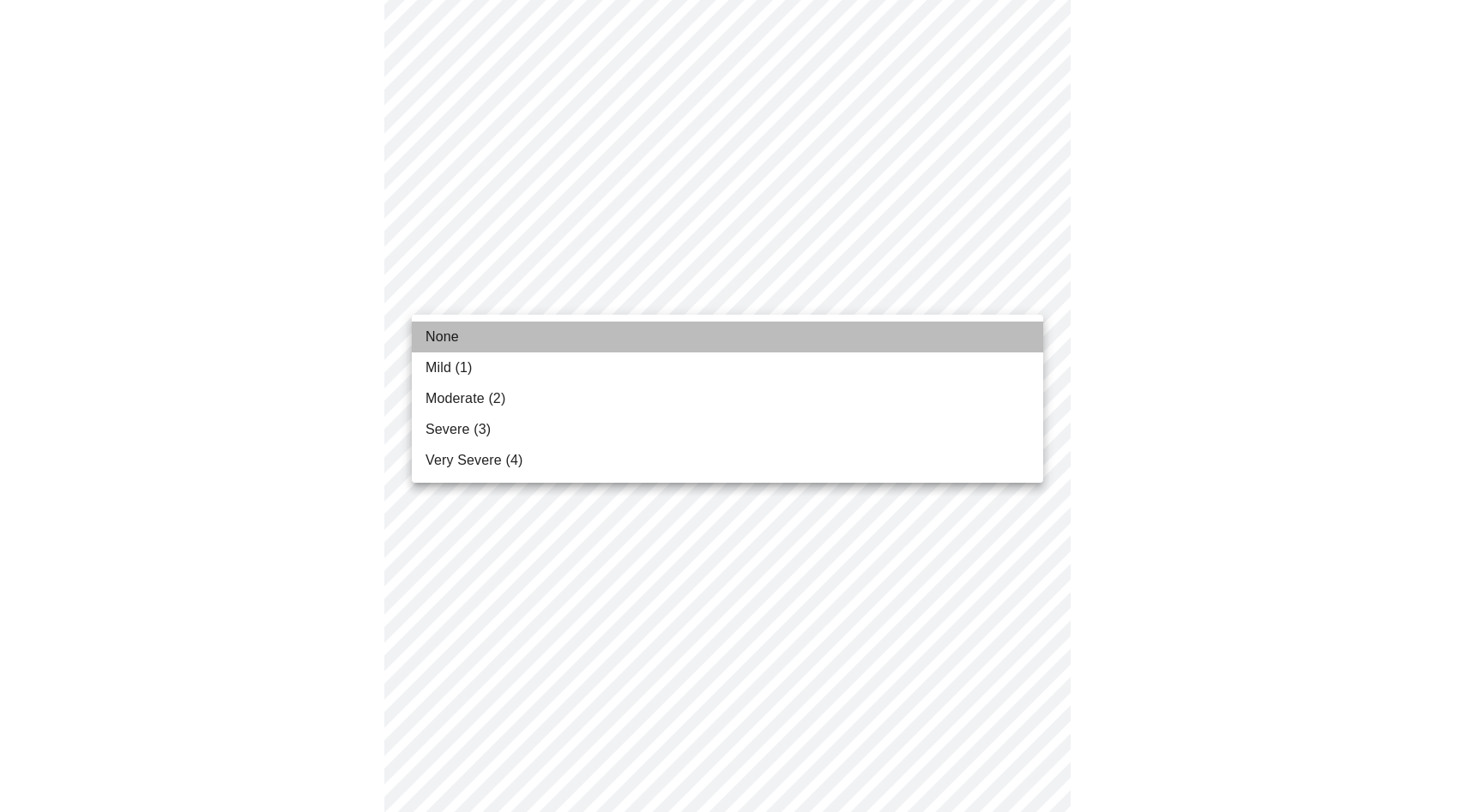
click at [741, 327] on li "None" at bounding box center [727, 337] width 631 height 30
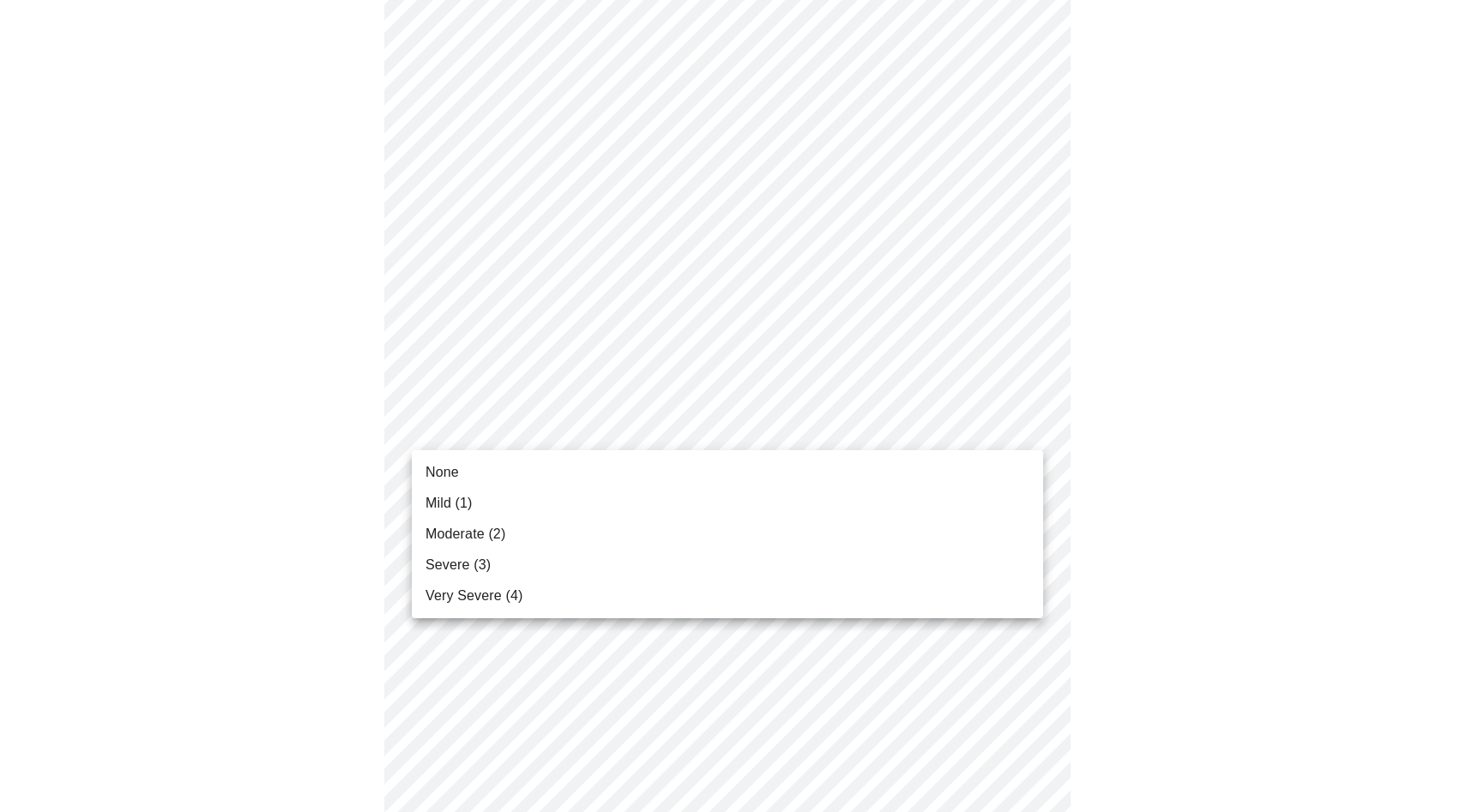
click at [709, 499] on li "Mild (1)" at bounding box center [727, 503] width 631 height 30
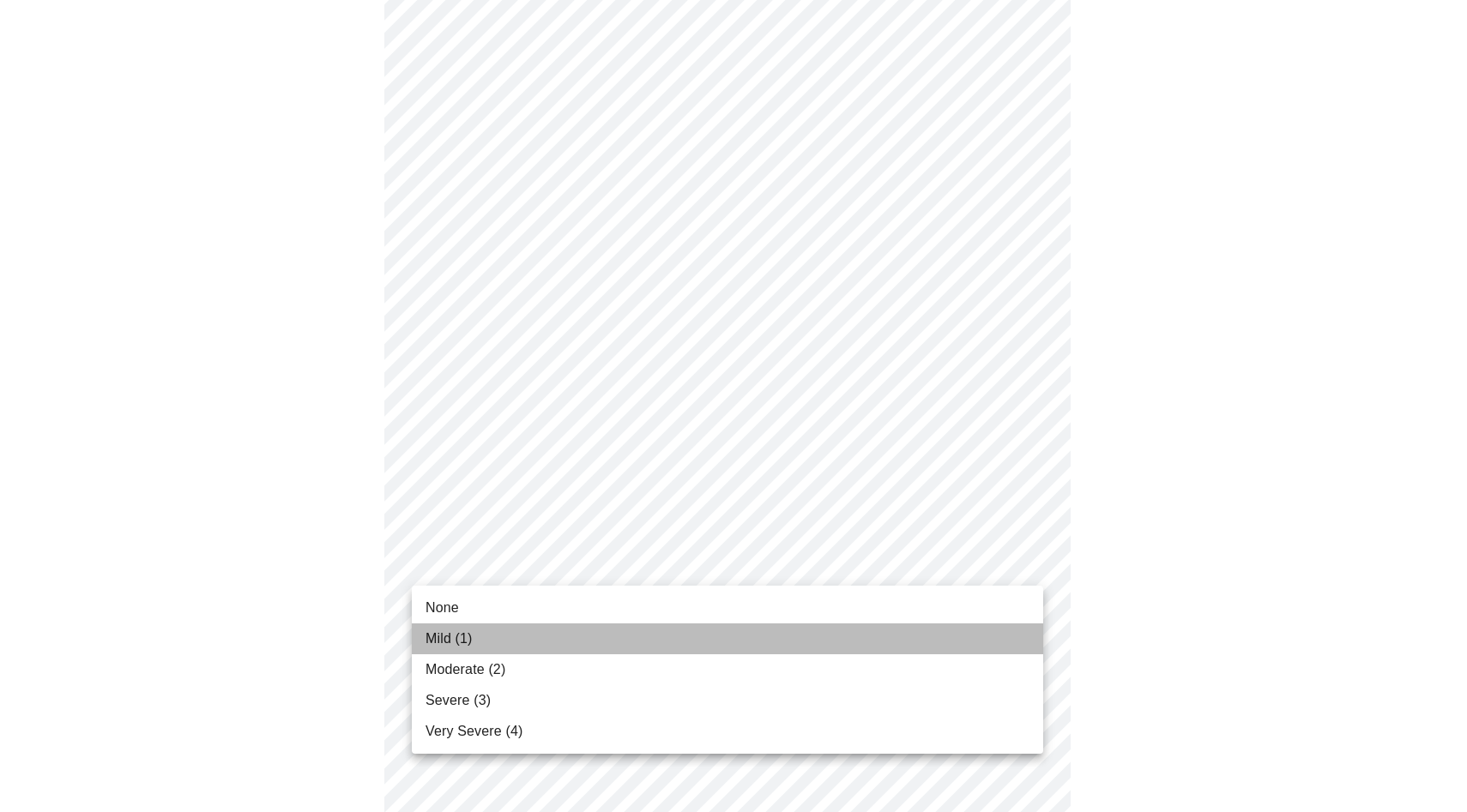
click at [707, 627] on li "Mild (1)" at bounding box center [727, 638] width 631 height 30
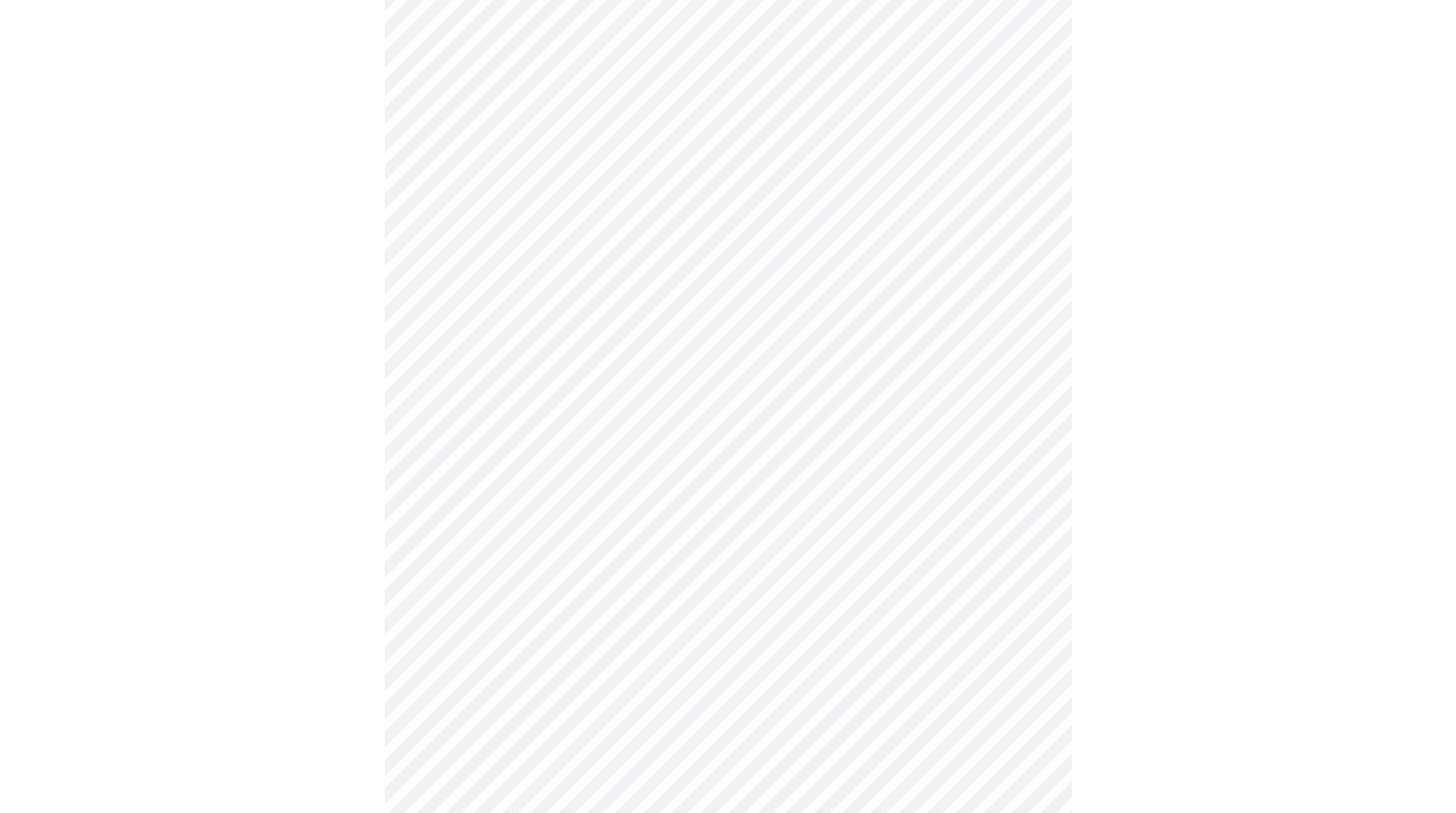
scroll to position [716, 0]
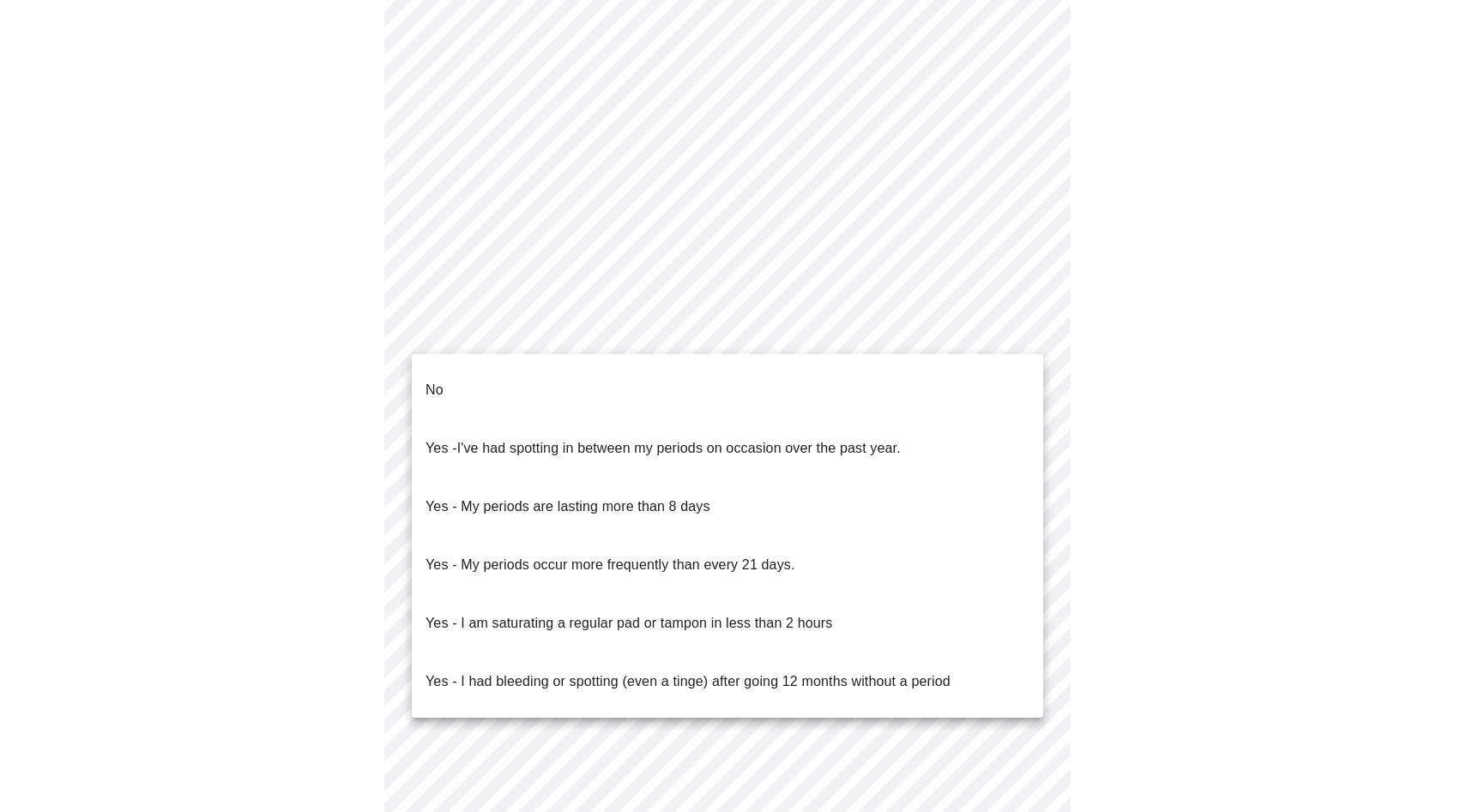
click at [765, 328] on body "MyMenopauseRx Appointments Messaging 1 Labs Uploads Medications Community Refer…" at bounding box center [734, 138] width 1454 height 1693
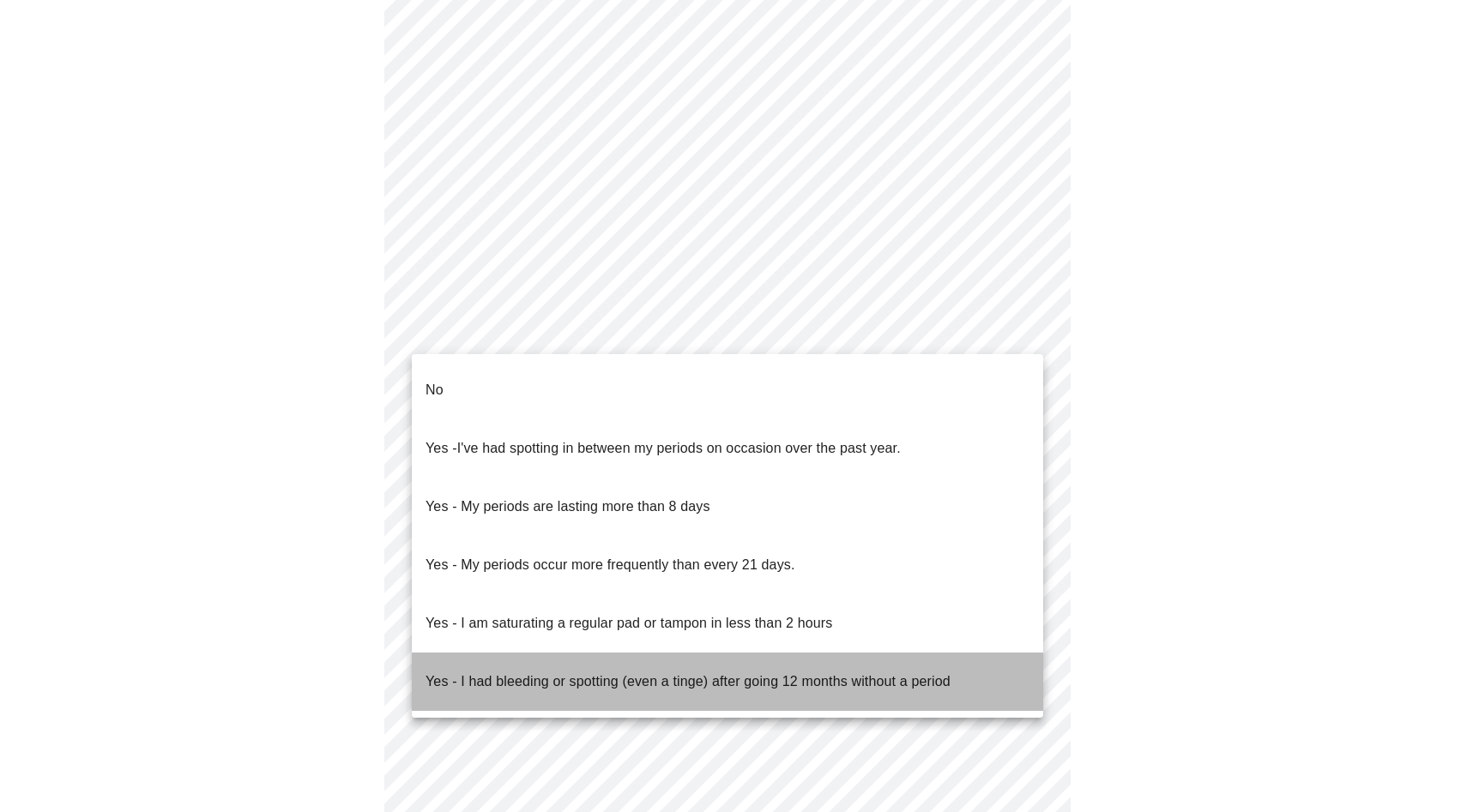
click at [664, 671] on p "Yes - I had bleeding or spotting (even a tinge) after going 12 months without a…" at bounding box center [688, 681] width 525 height 21
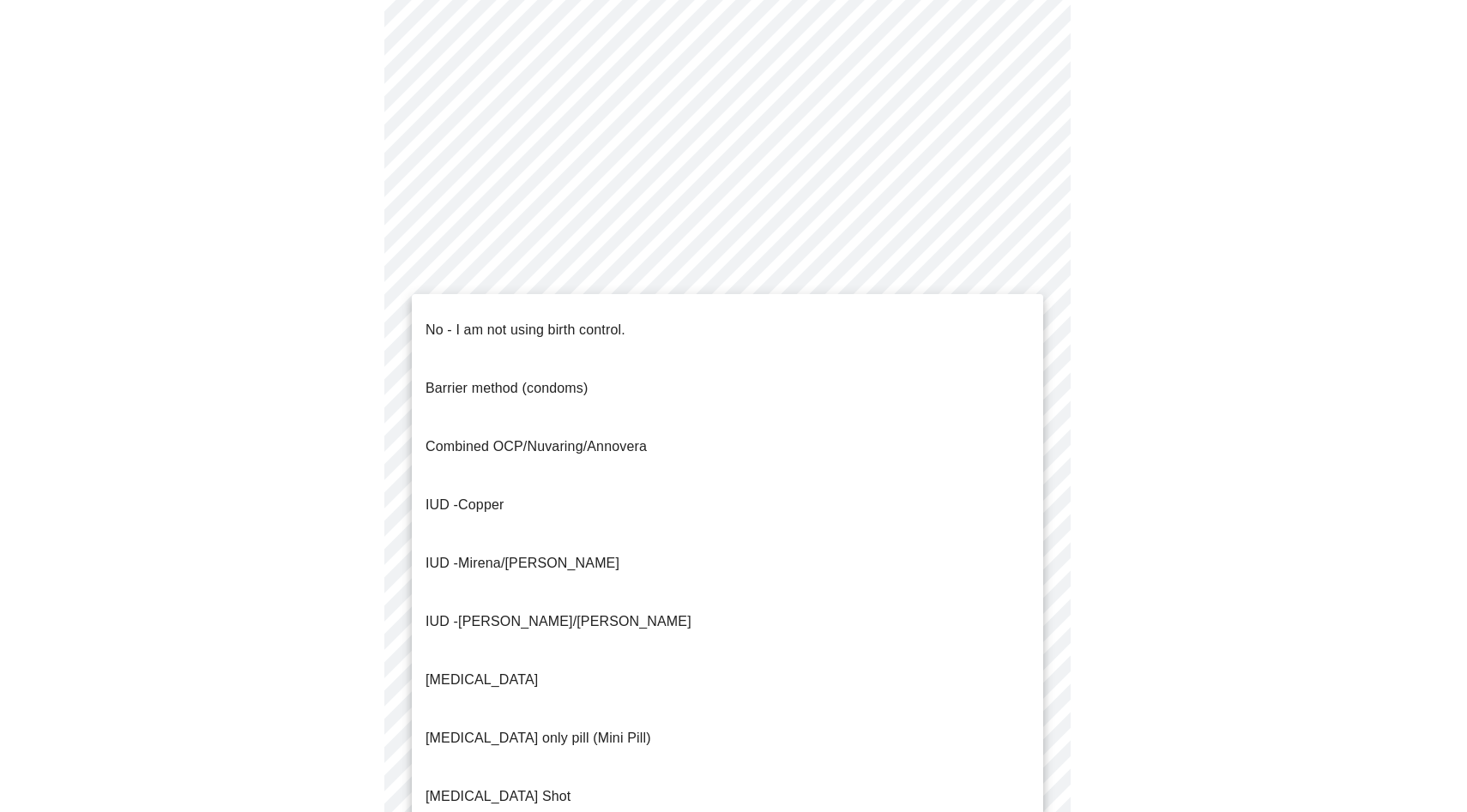
click at [627, 463] on body "MyMenopauseRx Appointments Messaging 1 Labs Uploads Medications Community Refer…" at bounding box center [734, 132] width 1454 height 1682
click at [591, 320] on p "No - I am not using birth control." at bounding box center [525, 329] width 200 height 21
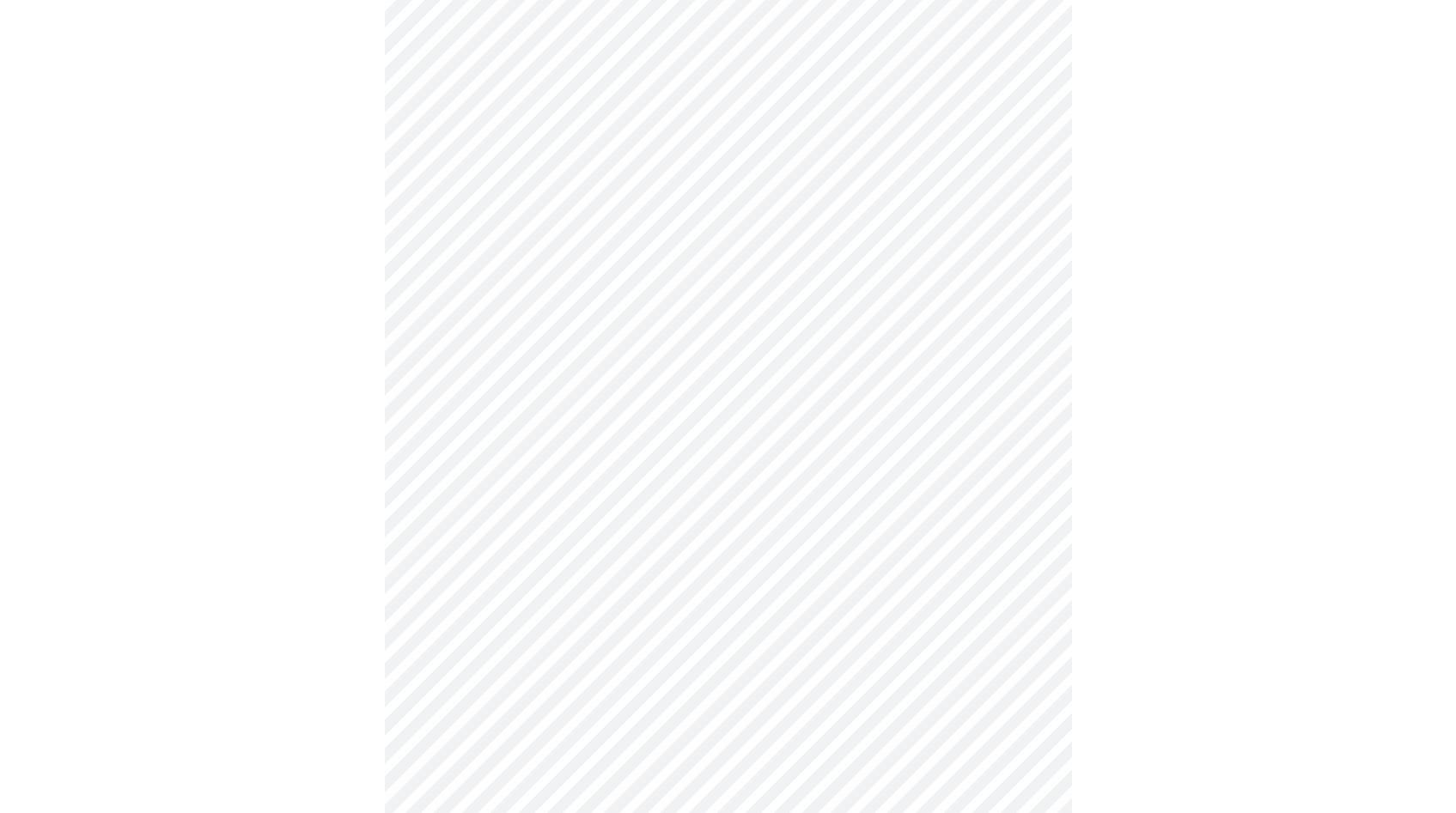
click at [1137, 521] on div at bounding box center [728, 187] width 1442 height 1555
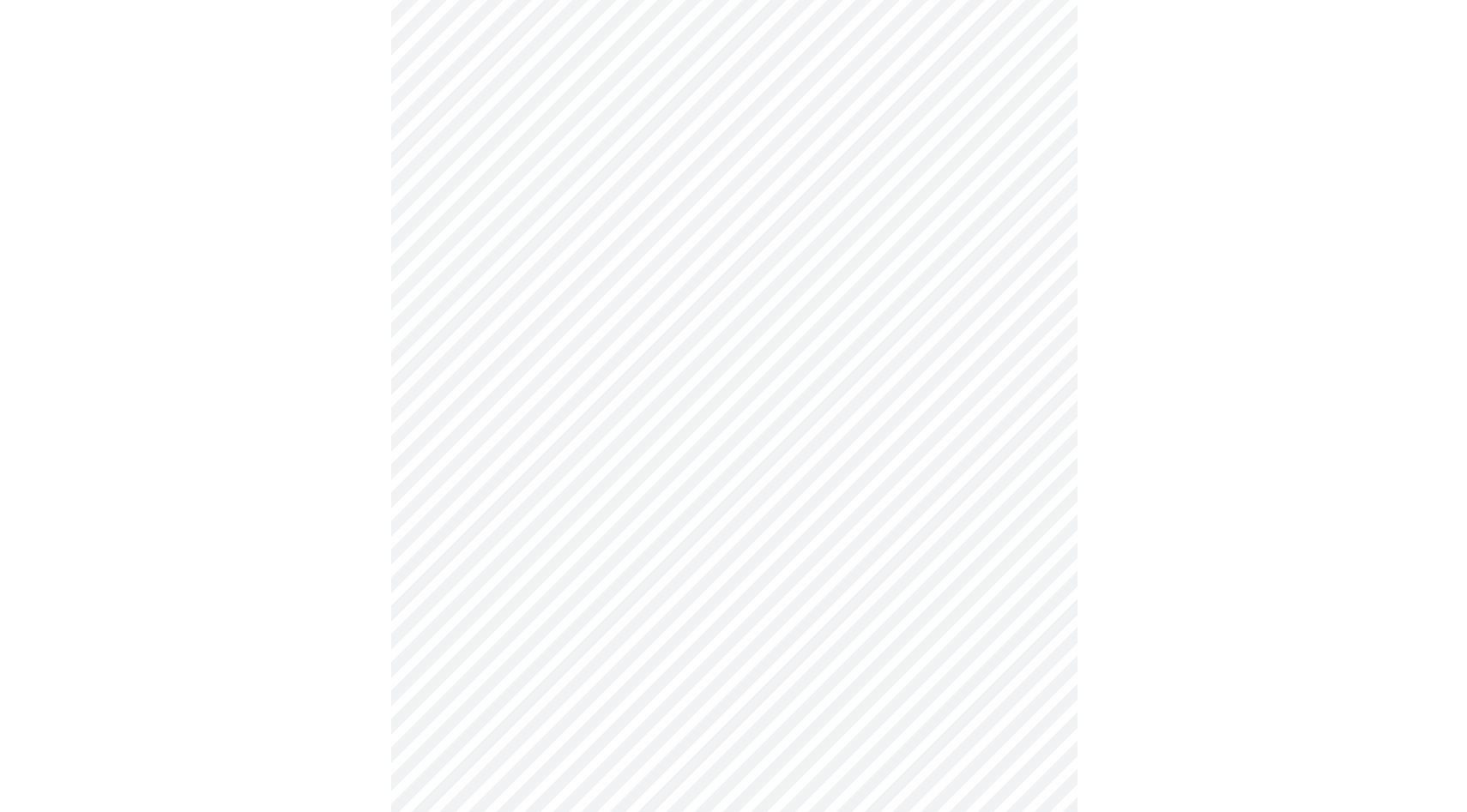
scroll to position [860, 0]
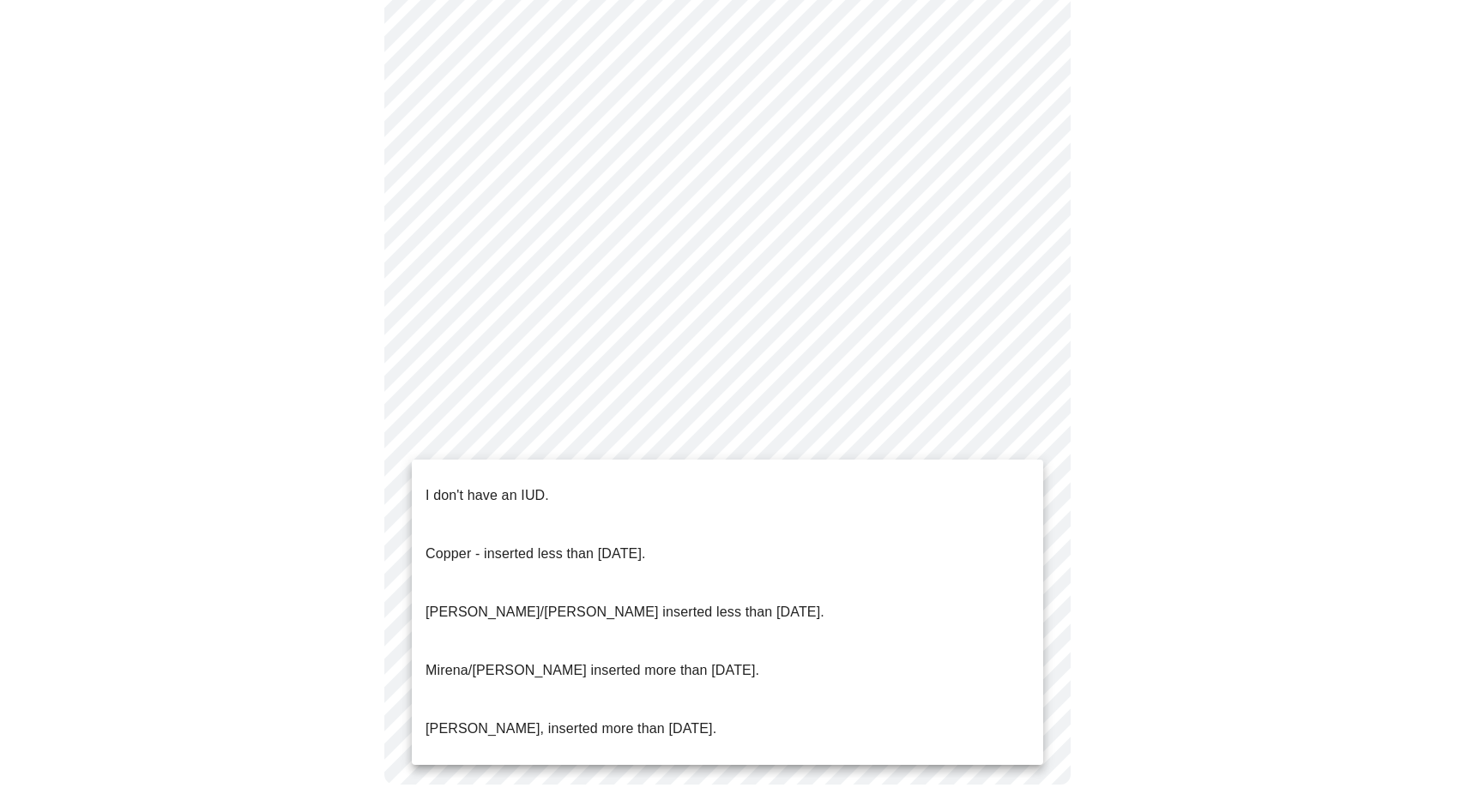
click at [717, 494] on li "I don't have an IUD." at bounding box center [727, 495] width 631 height 58
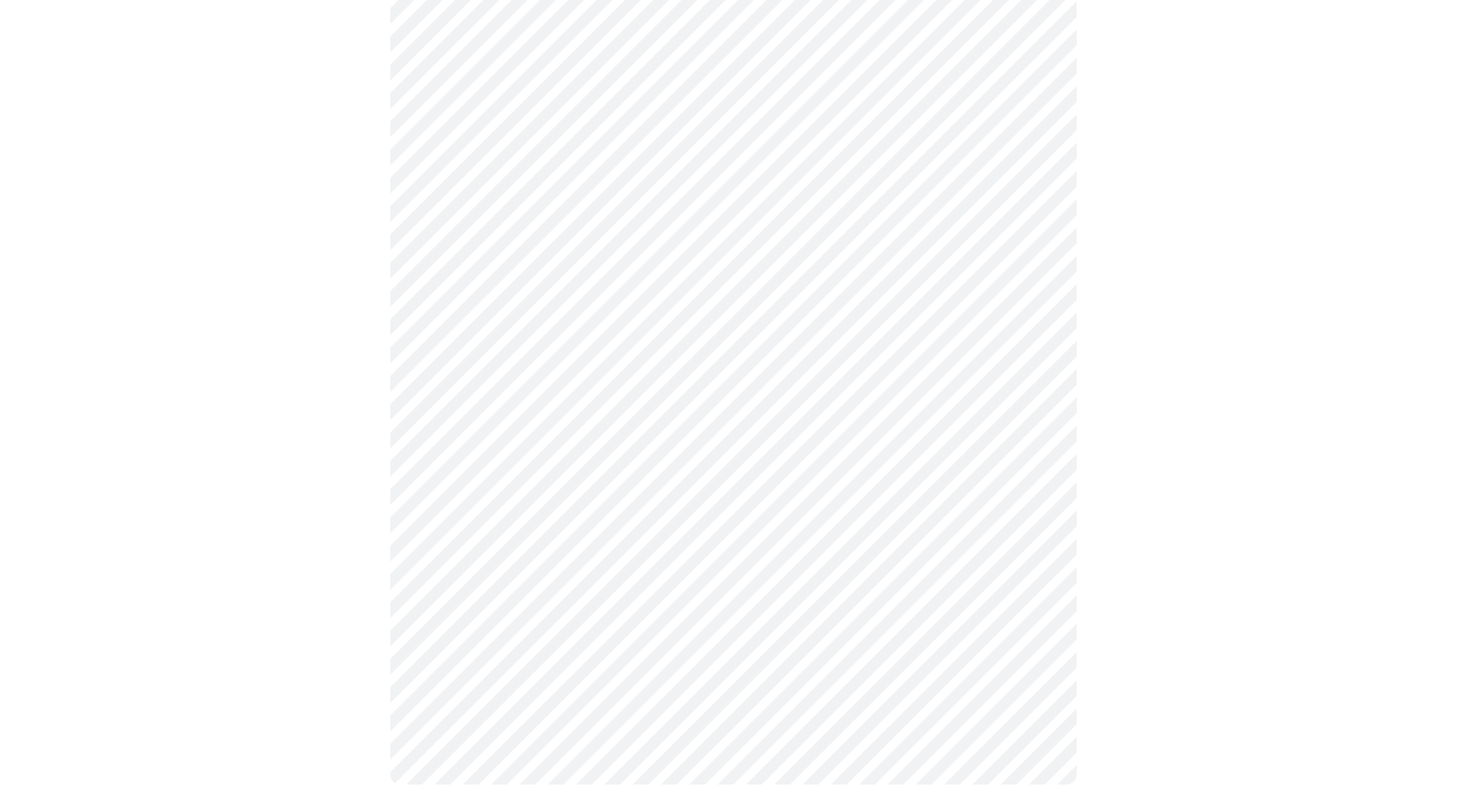
scroll to position [850, 0]
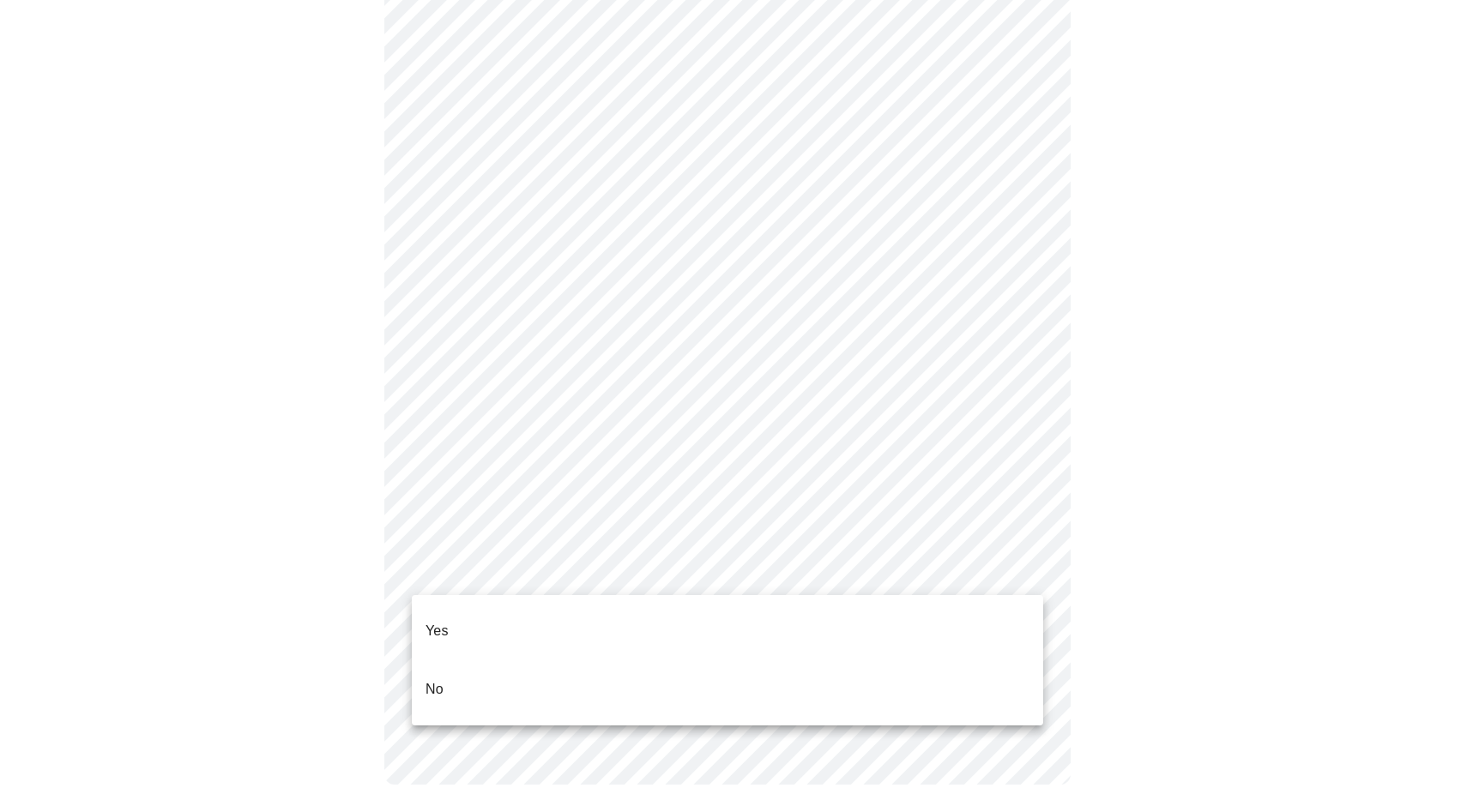
click at [646, 624] on li "Yes" at bounding box center [727, 630] width 631 height 58
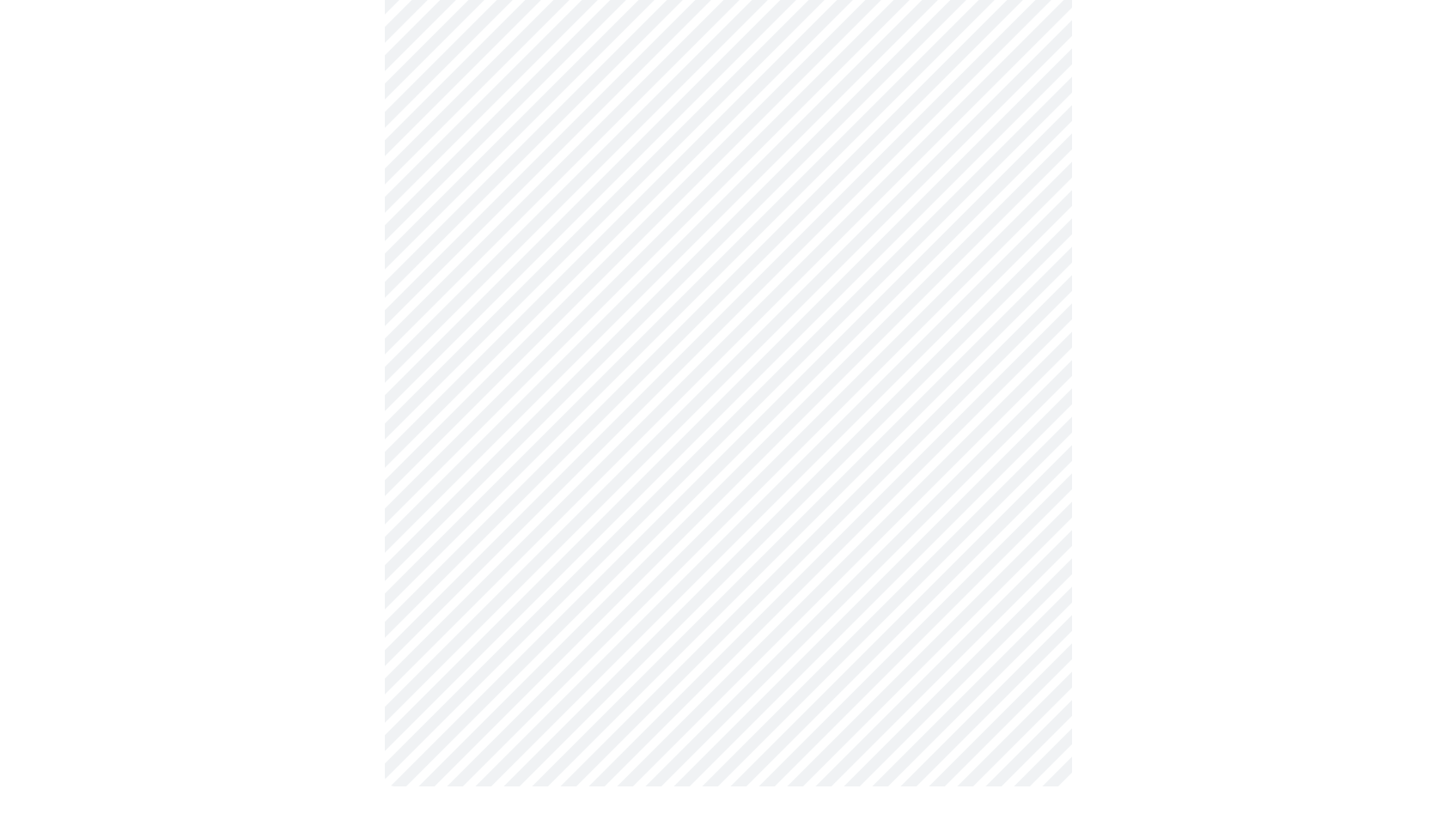
scroll to position [0, 0]
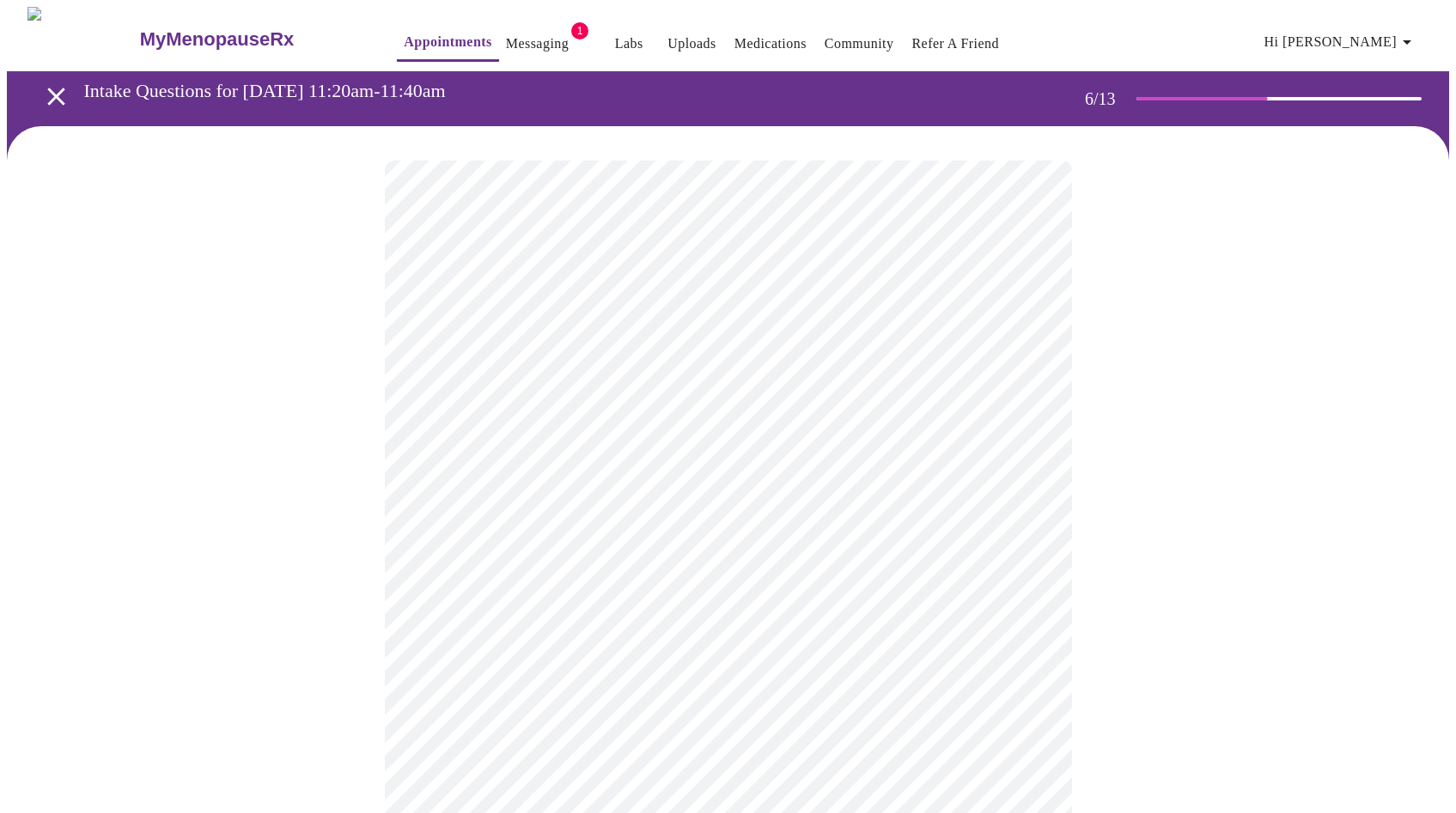
click at [1177, 679] on div at bounding box center [728, 501] width 1442 height 750
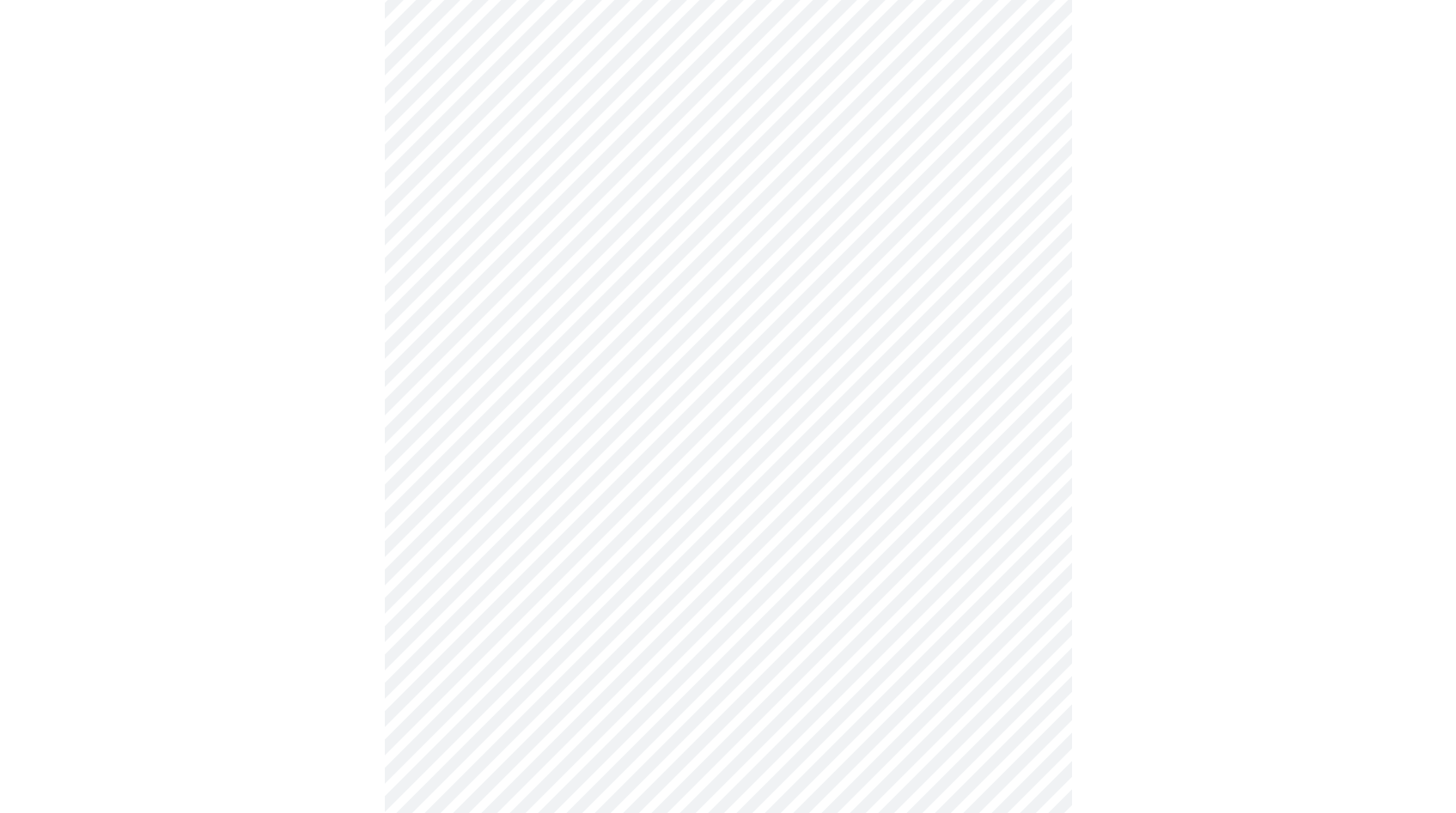
scroll to position [4270, 0]
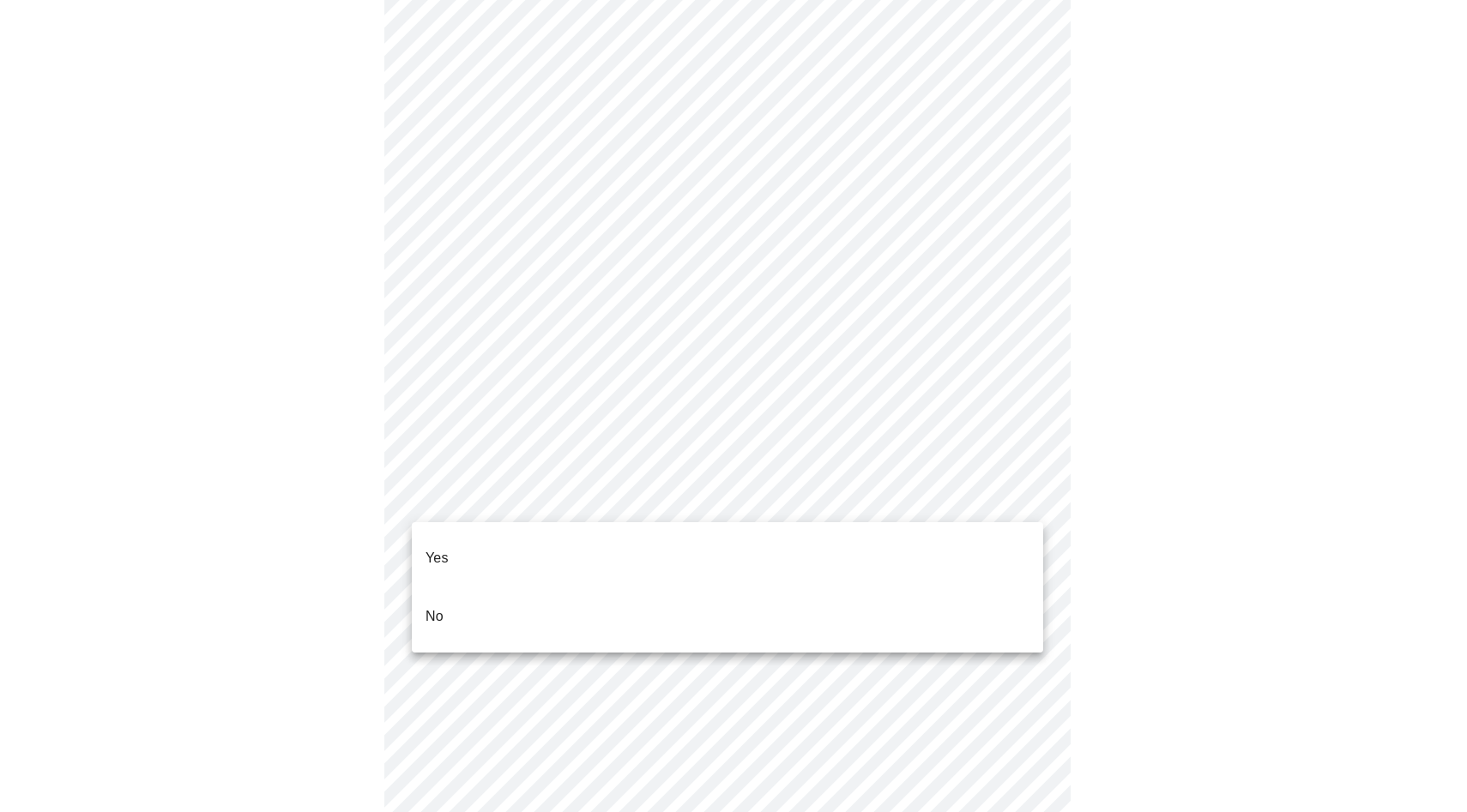
click at [864, 587] on li "No" at bounding box center [727, 616] width 631 height 58
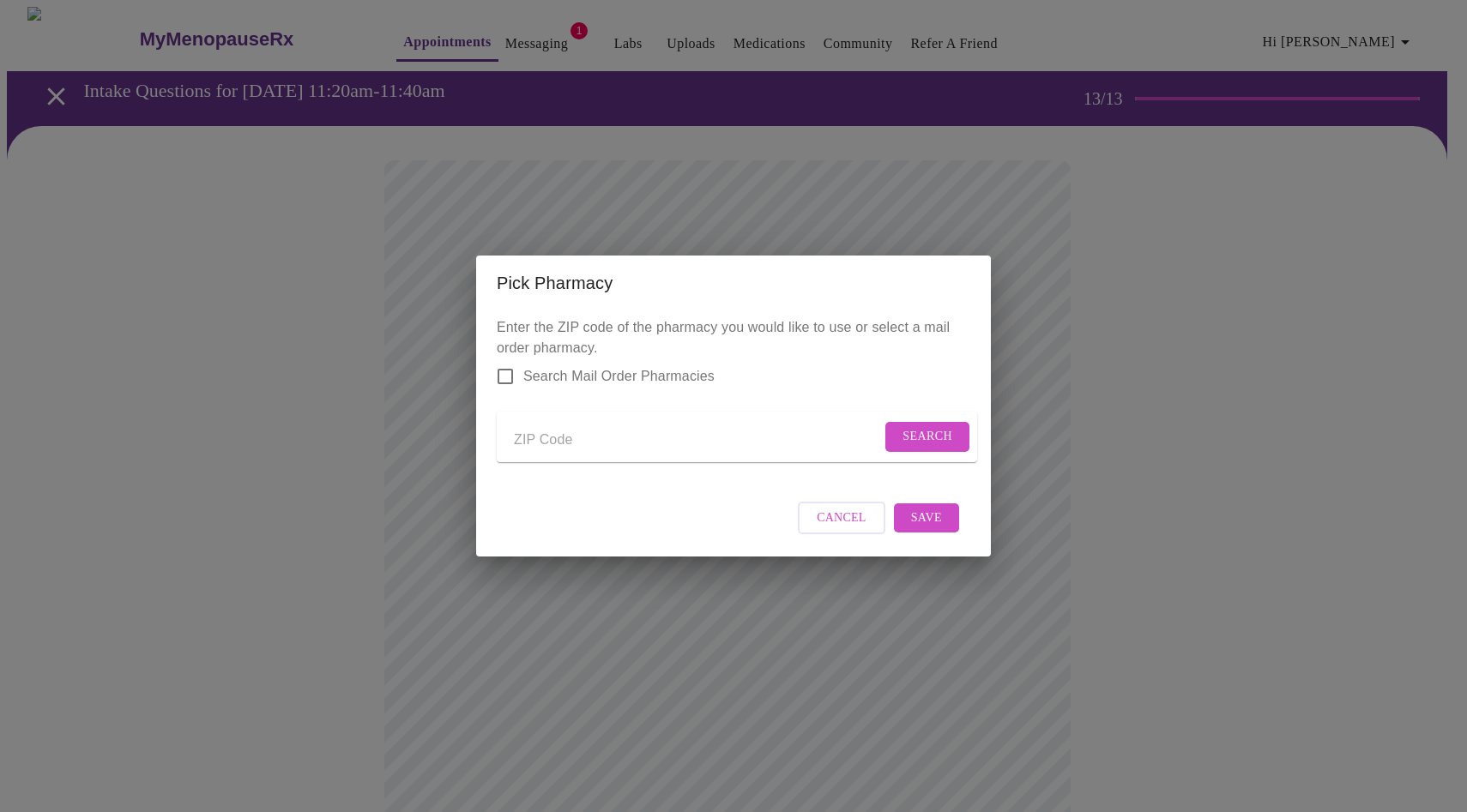
click at [646, 446] on input "Send a message to your care team" at bounding box center [698, 440] width 367 height 28
type input "60543"
click at [906, 429] on span "Search" at bounding box center [928, 437] width 50 height 21
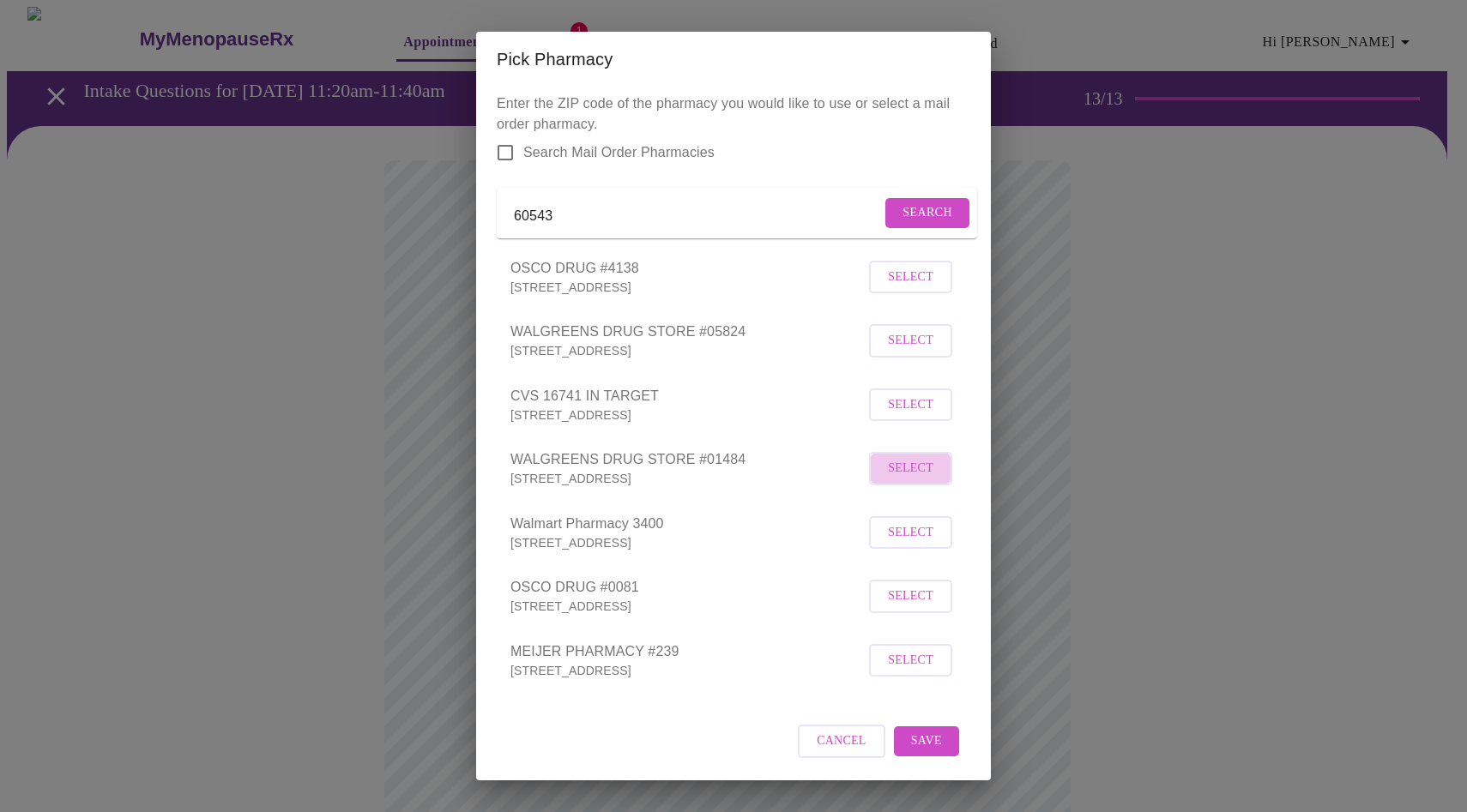
click at [891, 479] on span "Select" at bounding box center [910, 469] width 46 height 21
click at [912, 748] on span "Save" at bounding box center [926, 740] width 30 height 21
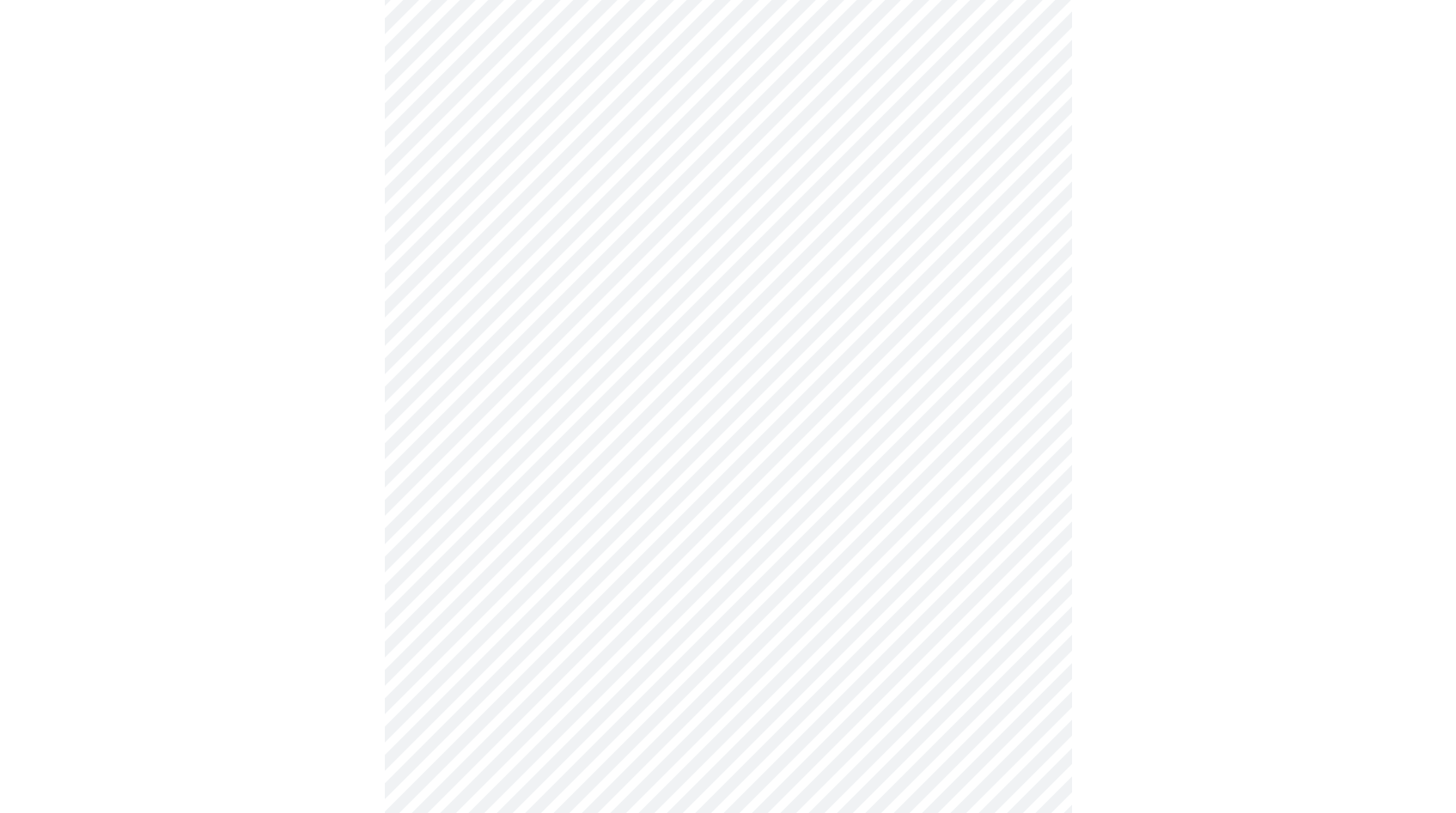
scroll to position [479, 0]
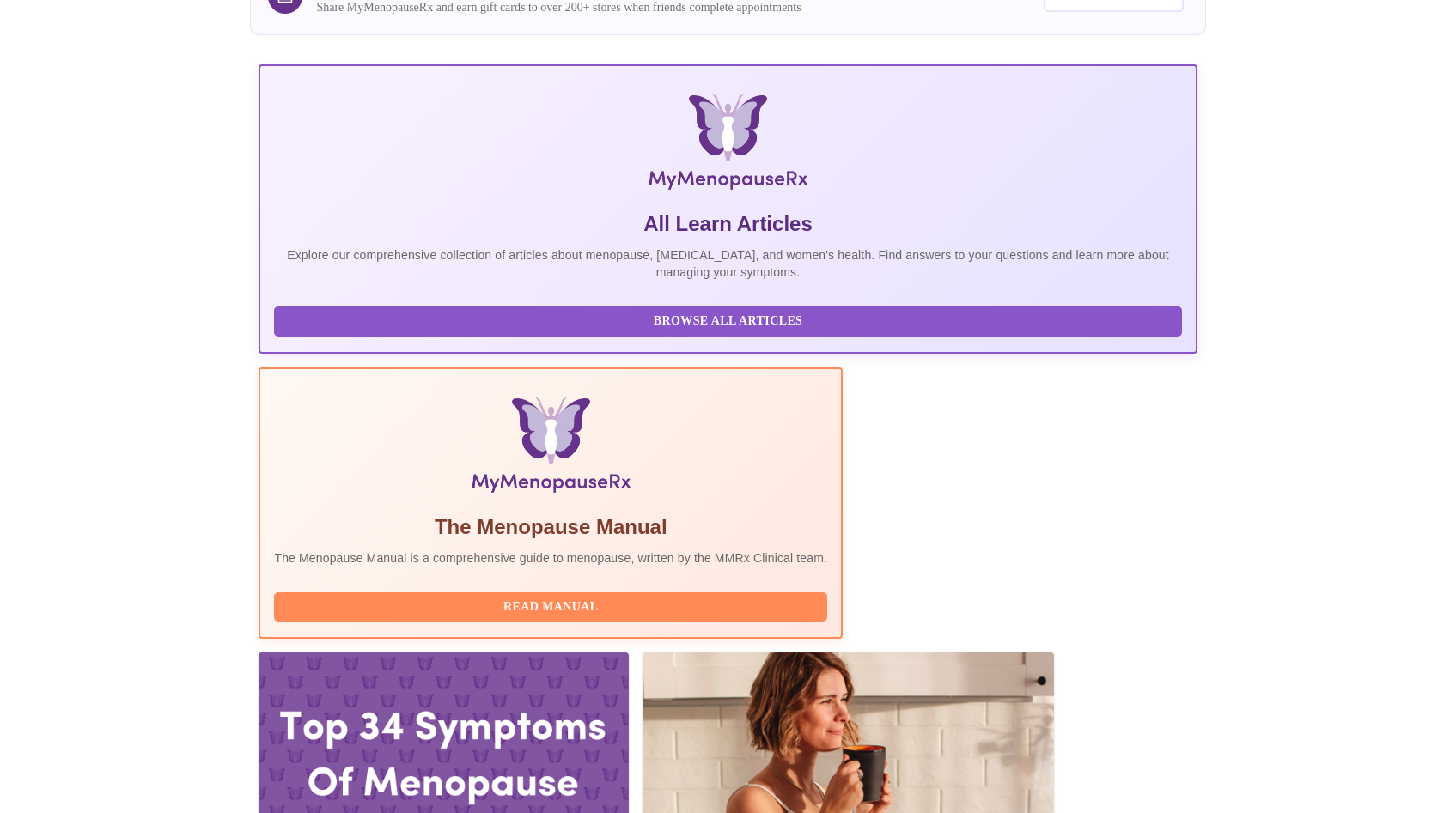
scroll to position [357, 0]
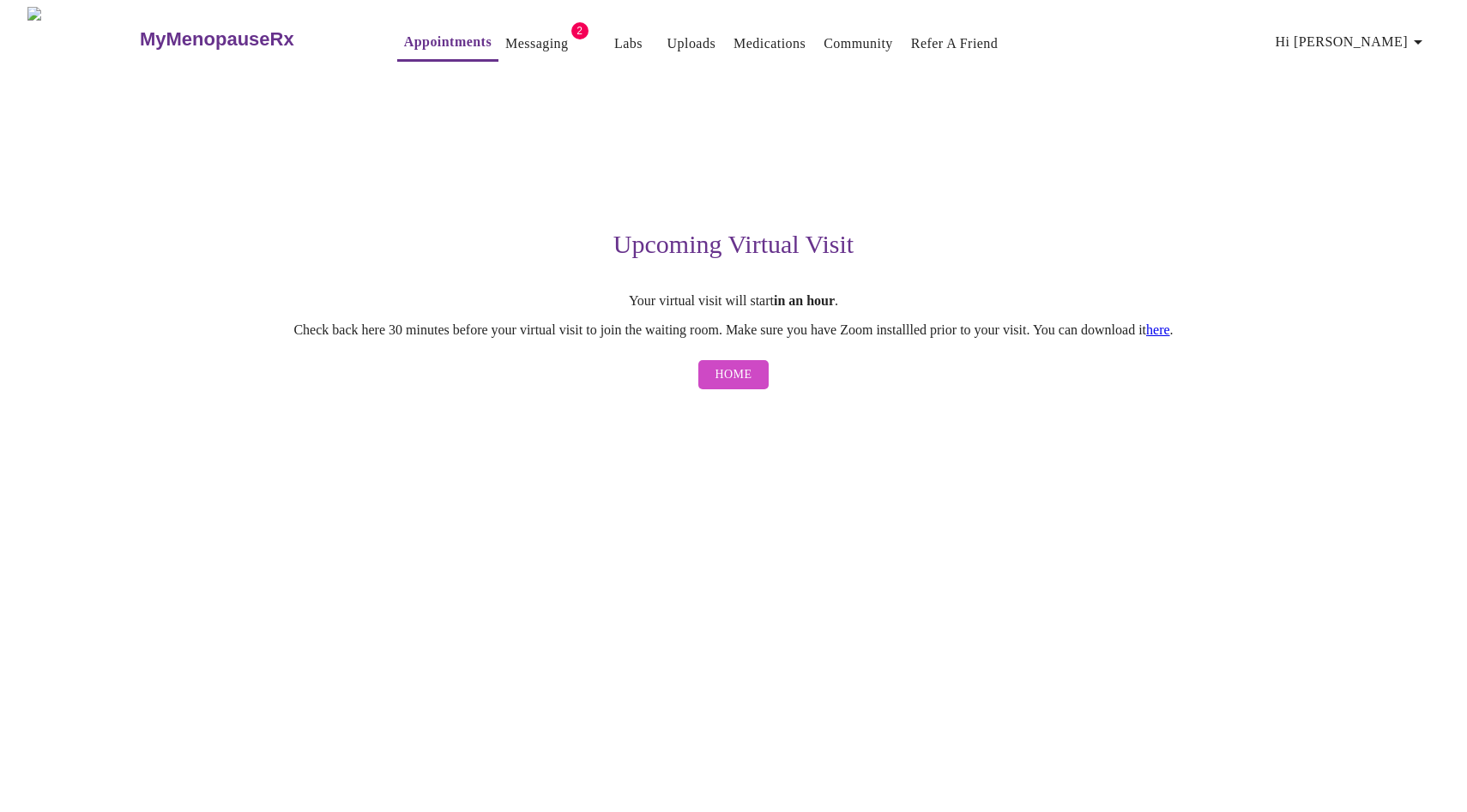
click at [1171, 332] on link "here" at bounding box center [1158, 329] width 24 height 14
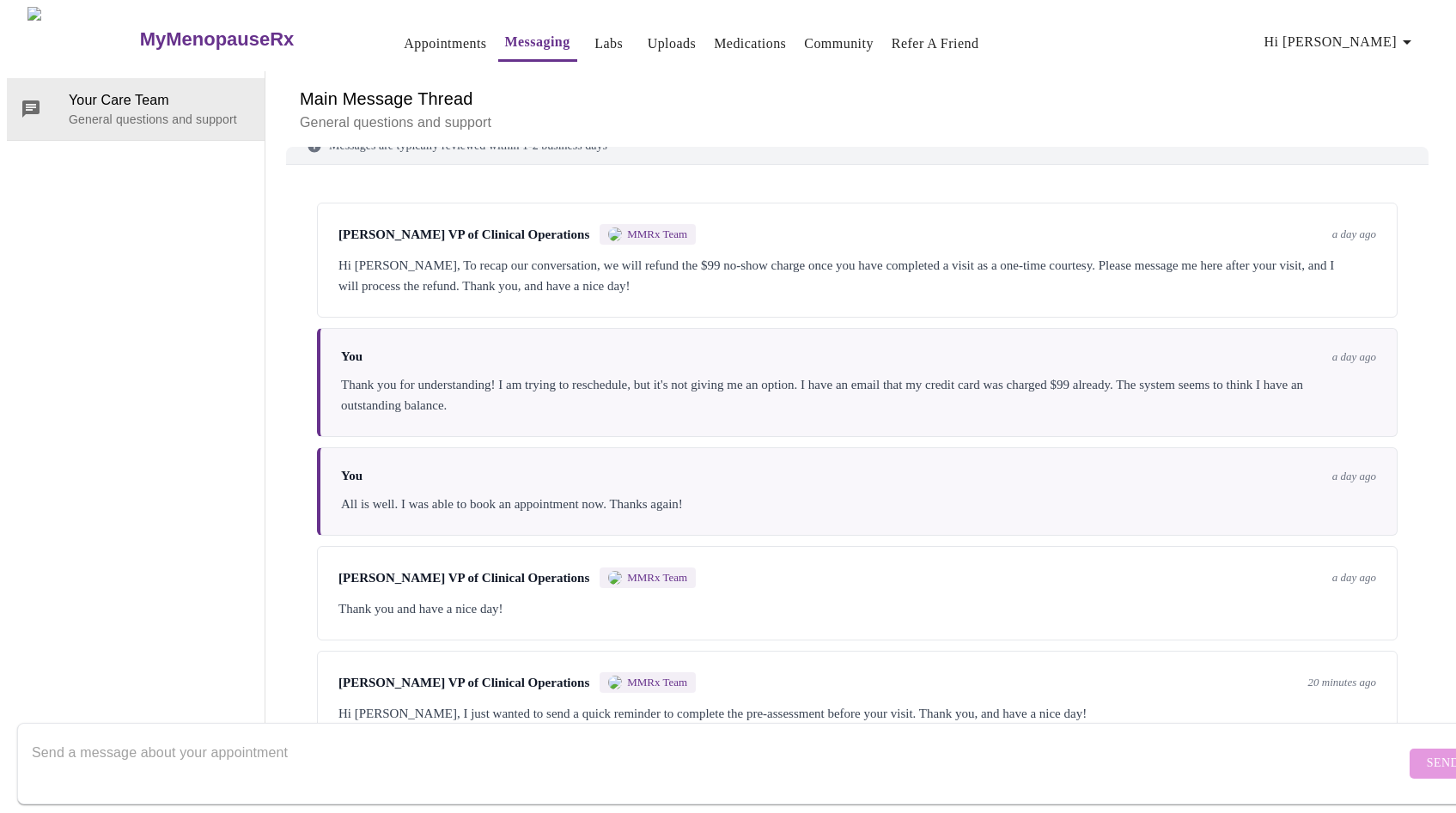
scroll to position [39, 0]
click at [692, 736] on textarea "Send a message about your appointment" at bounding box center [718, 763] width 1374 height 55
type textarea "Thank you! I just completed it."
click at [1426, 753] on span "Send" at bounding box center [1443, 764] width 32 height 22
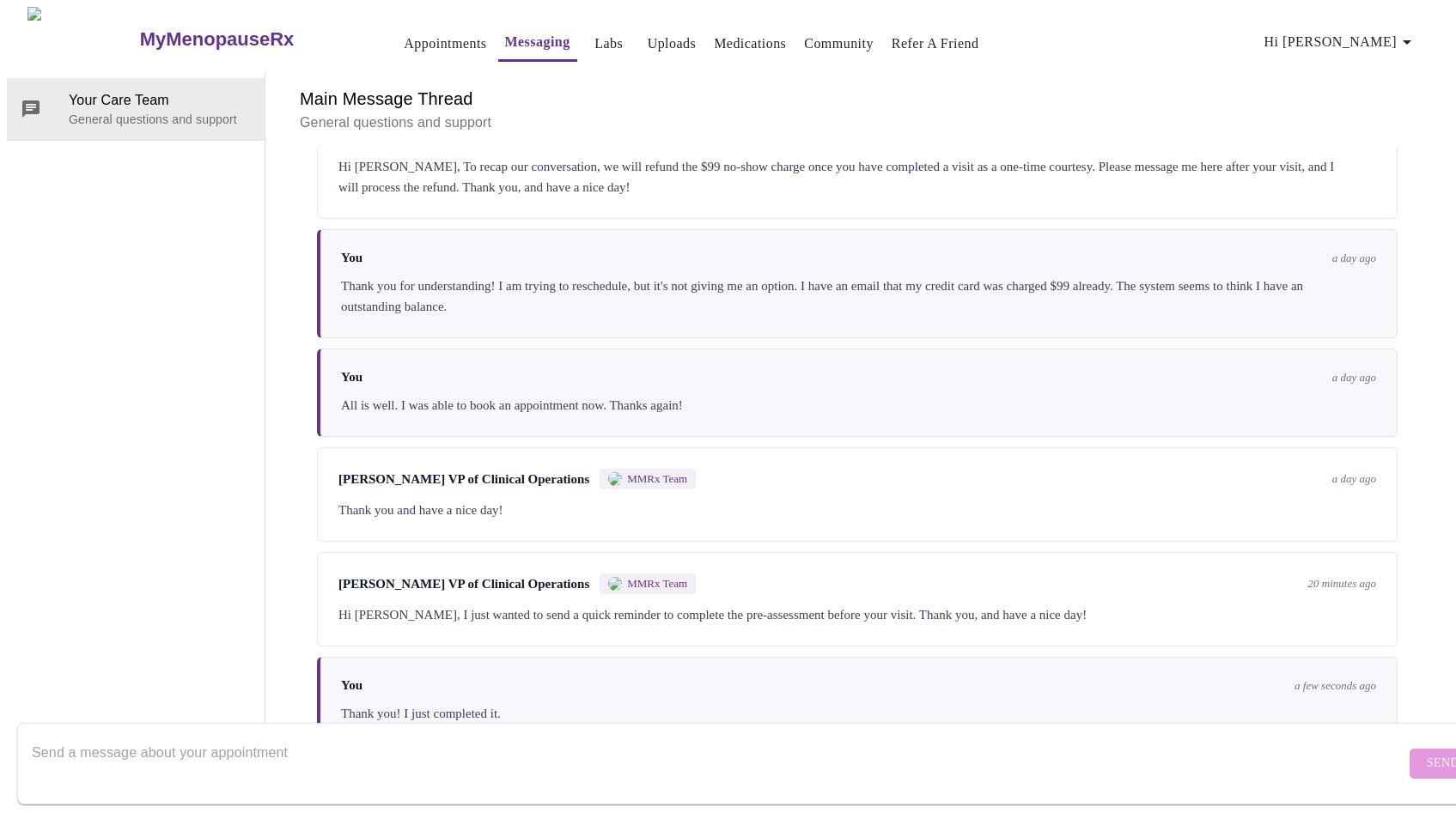
scroll to position [0, 0]
click at [161, 33] on h3 "MyMenopauseRx" at bounding box center [217, 39] width 154 height 22
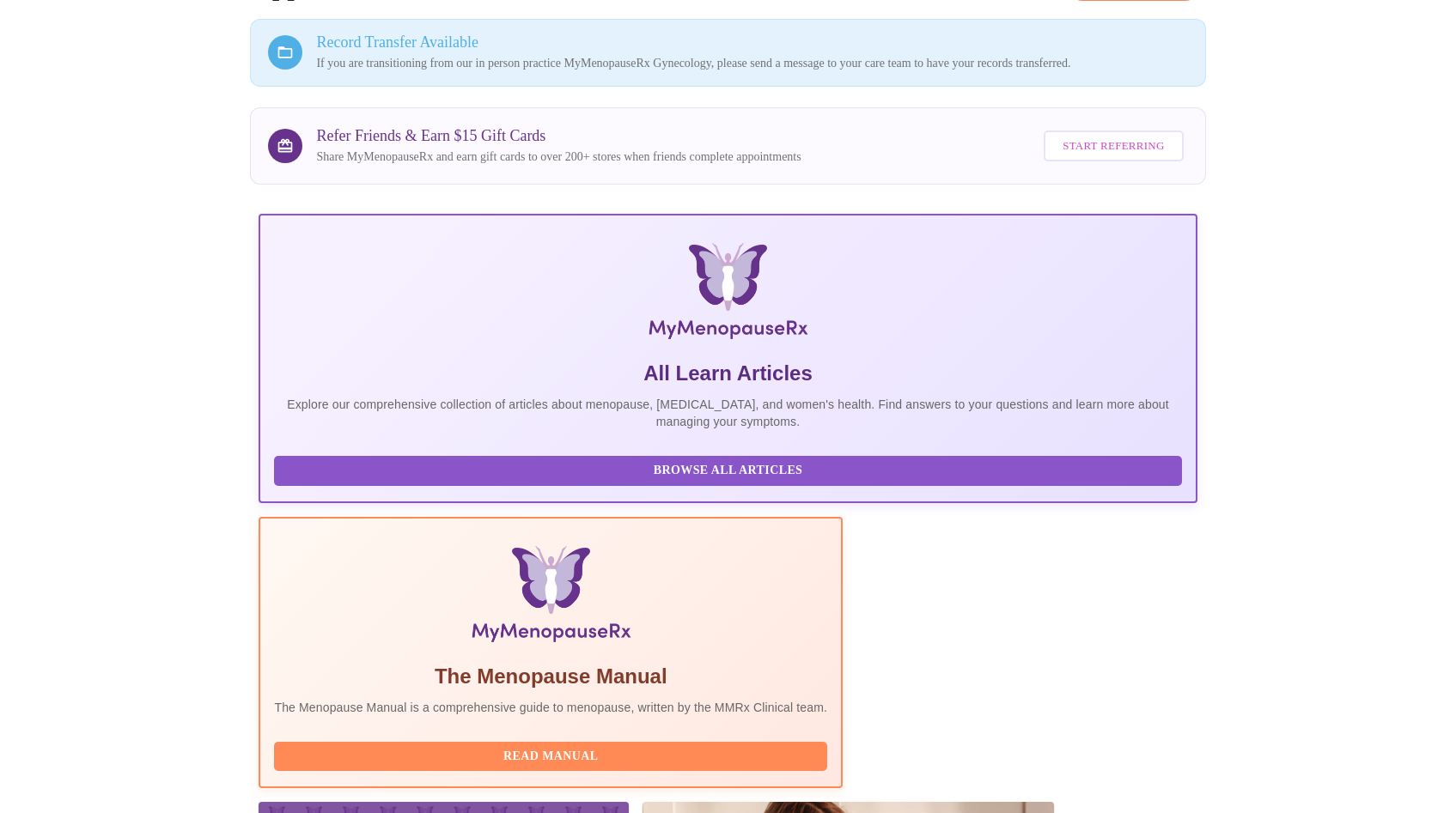
scroll to position [158, 0]
